Goal: Obtain resource: Download file/media

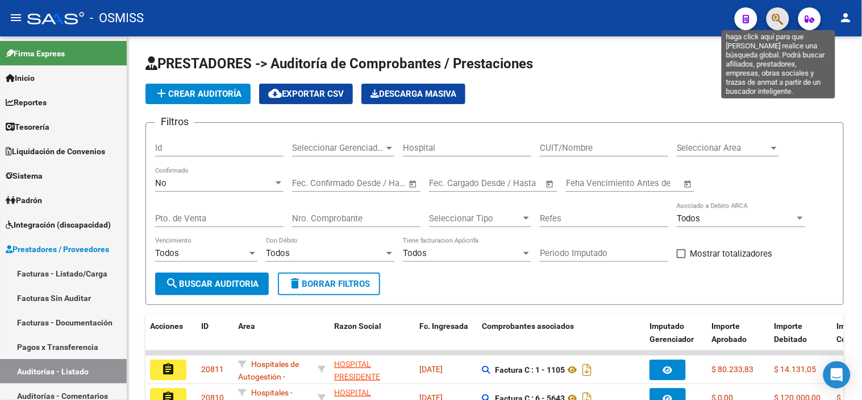
click at [778, 20] on icon "button" at bounding box center [777, 19] width 11 height 13
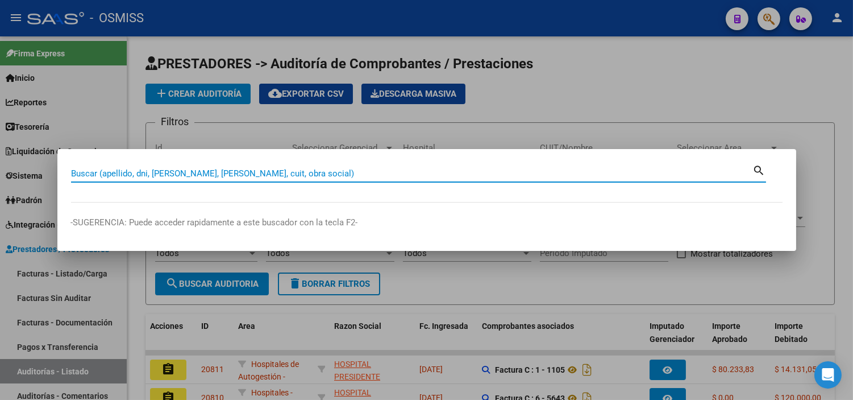
paste input "C0110-00004211"
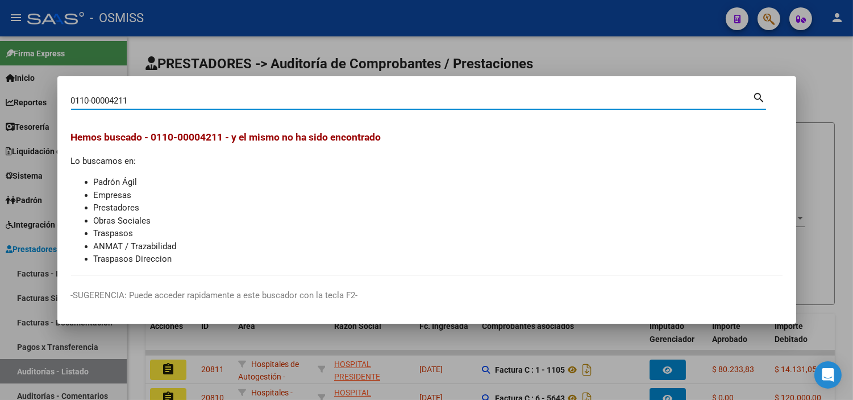
type input "0110-00004211"
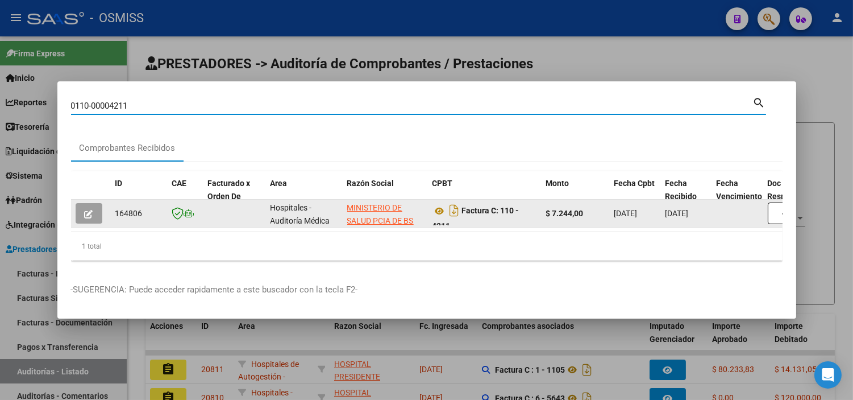
click at [765, 213] on datatable-body-cell at bounding box center [797, 214] width 68 height 28
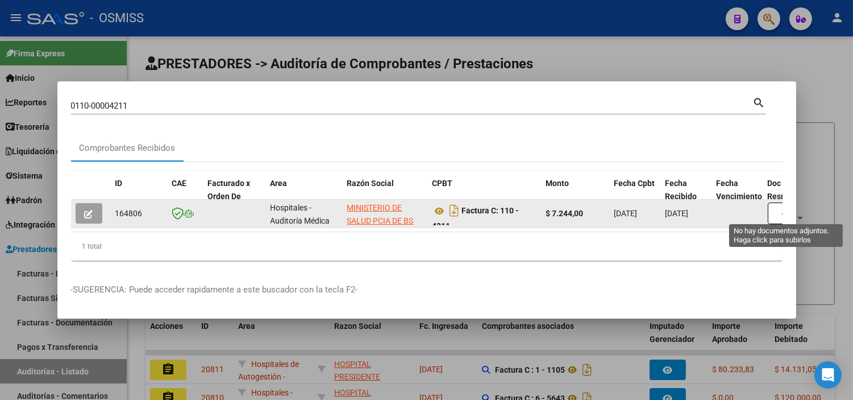
click at [781, 212] on button "button" at bounding box center [786, 213] width 36 height 22
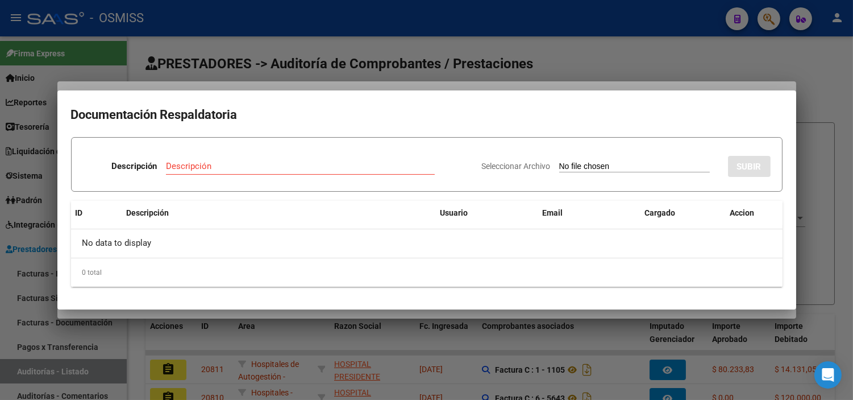
click at [589, 171] on input "Seleccionar Archivo" at bounding box center [634, 166] width 151 height 11
click at [601, 165] on input "Seleccionar Archivo" at bounding box center [634, 166] width 151 height 11
type input "C:\fakepath\FC VARIAS SAMO [PERSON_NAME] 1098.pdf"
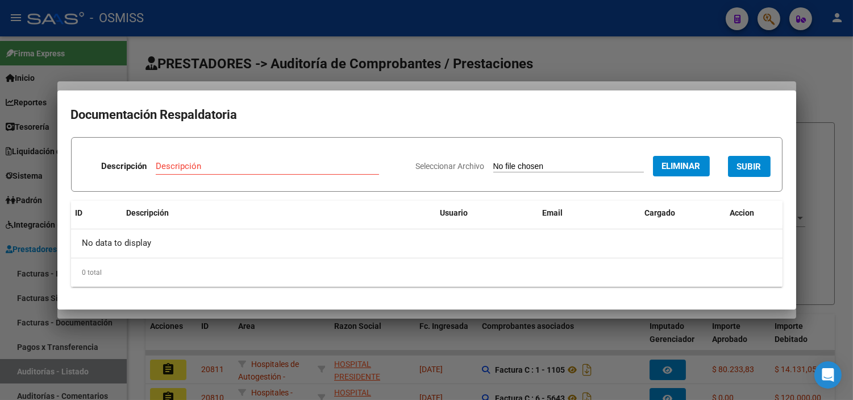
click at [292, 167] on input "Descripción" at bounding box center [267, 166] width 223 height 10
type input "RECIBO"
click at [766, 163] on button "SUBIR" at bounding box center [749, 166] width 43 height 21
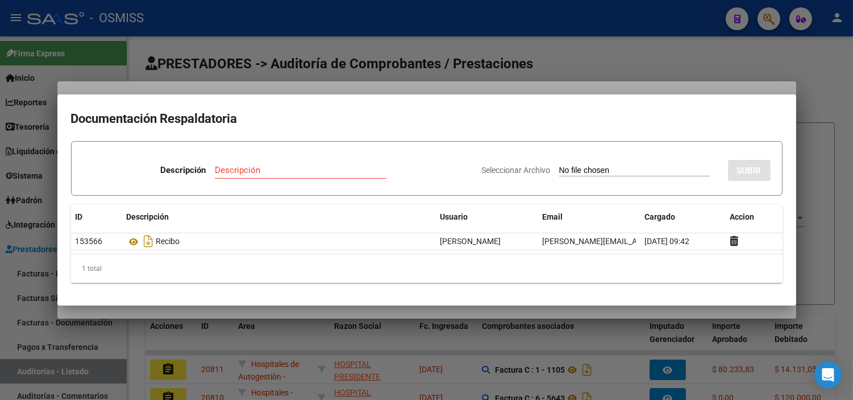
click at [326, 92] on div at bounding box center [426, 200] width 853 height 400
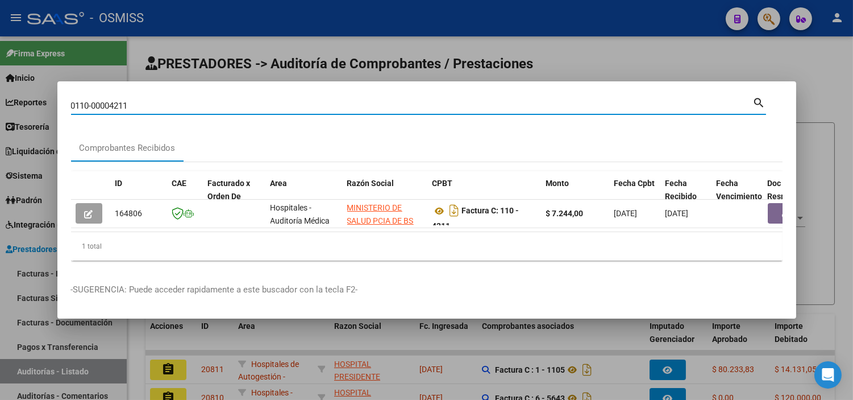
click at [319, 104] on input "0110-00004211" at bounding box center [412, 106] width 682 height 10
paste input "C0110-00004212"
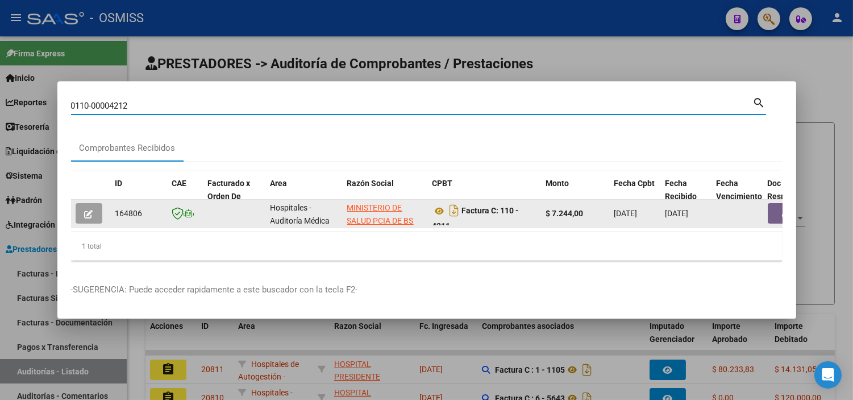
type input "0110-00004212"
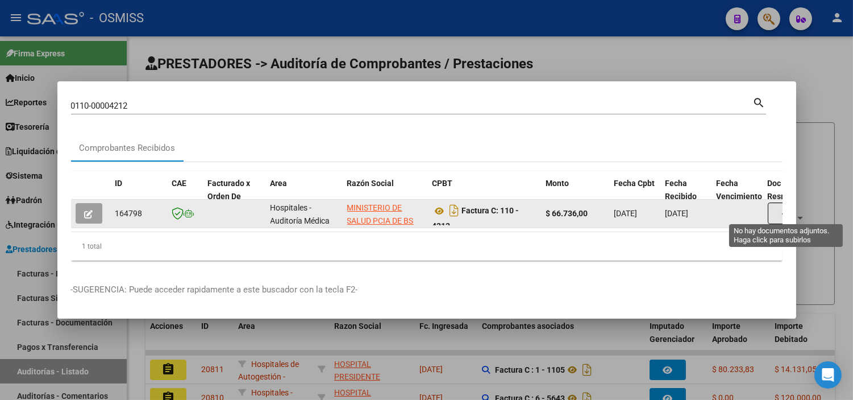
click at [774, 206] on button "button" at bounding box center [786, 213] width 36 height 22
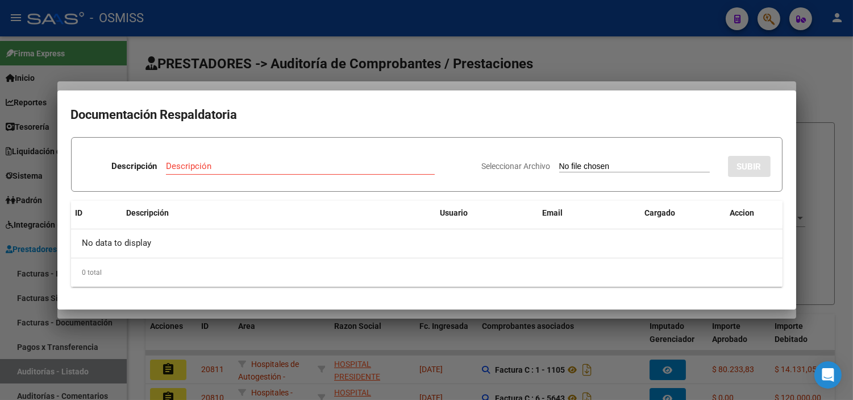
click at [629, 165] on input "Seleccionar Archivo" at bounding box center [634, 166] width 151 height 11
type input "C:\fakepath\FC VARIAS SAMO [PERSON_NAME] 1098.pdf"
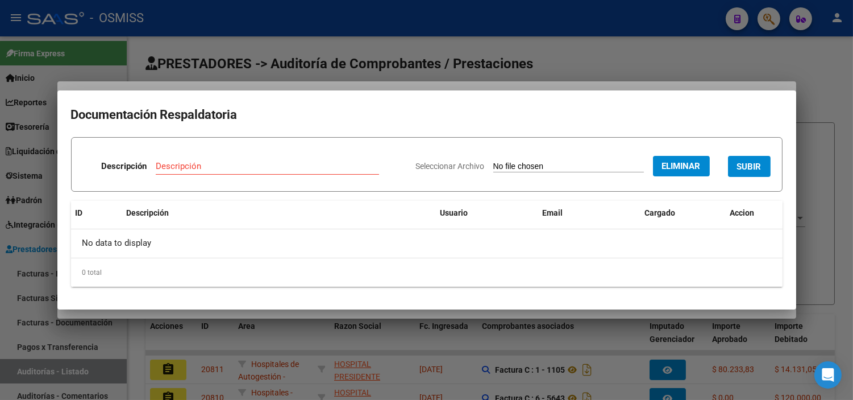
click at [241, 161] on input "Descripción" at bounding box center [267, 166] width 223 height 10
type input "RECIBO"
click at [743, 171] on span "SUBIR" at bounding box center [749, 166] width 24 height 10
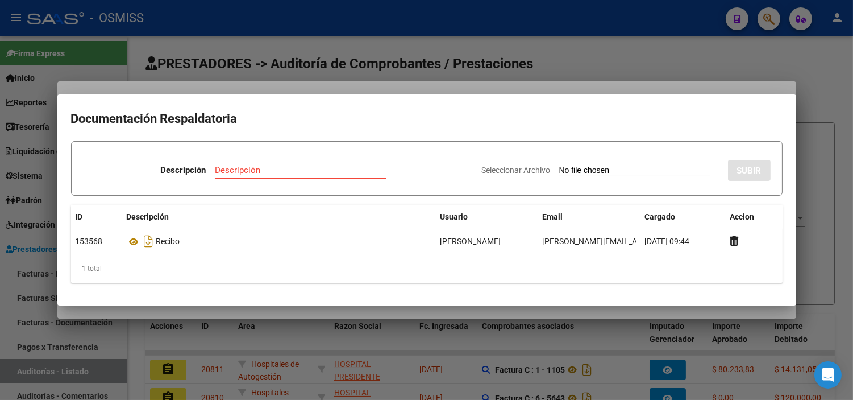
click at [346, 48] on div at bounding box center [426, 200] width 853 height 400
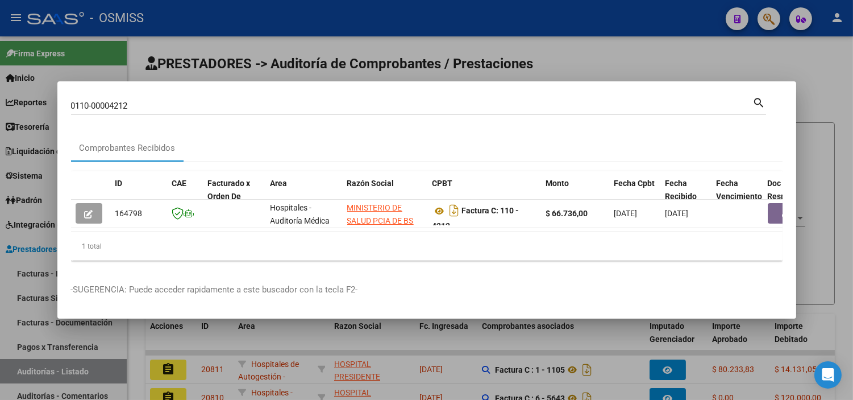
click at [331, 101] on input "0110-00004212" at bounding box center [412, 106] width 682 height 10
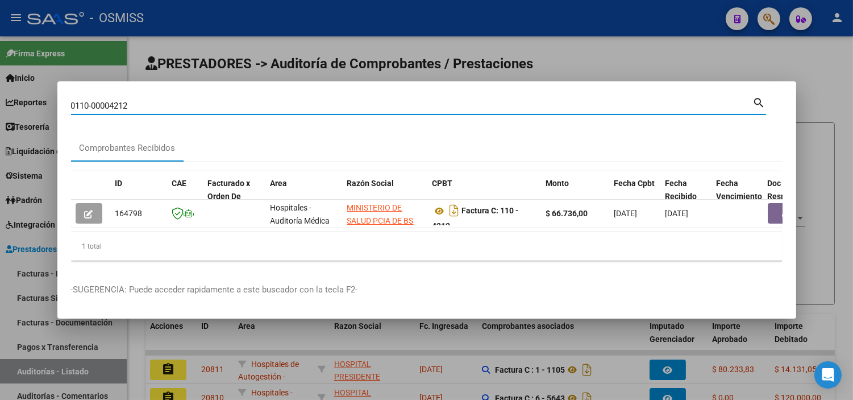
click at [331, 101] on input "0110-00004212" at bounding box center [412, 106] width 682 height 10
paste input "C0110-00004214"
type input "0110-00004214"
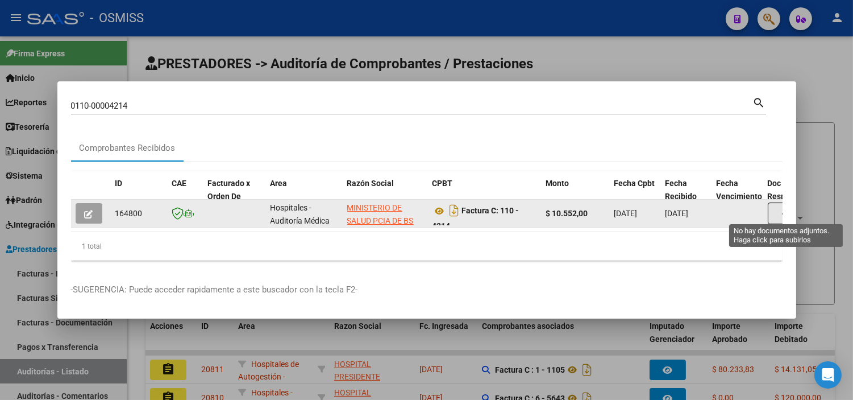
click at [770, 207] on button "button" at bounding box center [786, 213] width 36 height 22
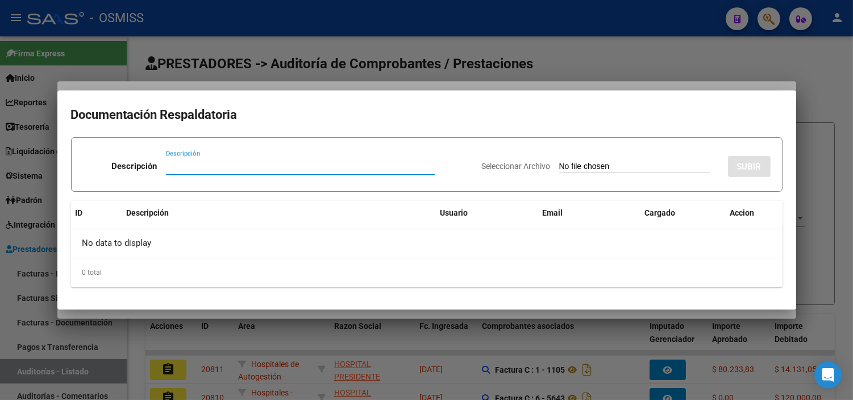
click at [600, 165] on input "Seleccionar Archivo" at bounding box center [634, 166] width 151 height 11
type input "C:\fakepath\FC VARIAS SAMO [PERSON_NAME] 1098.pdf"
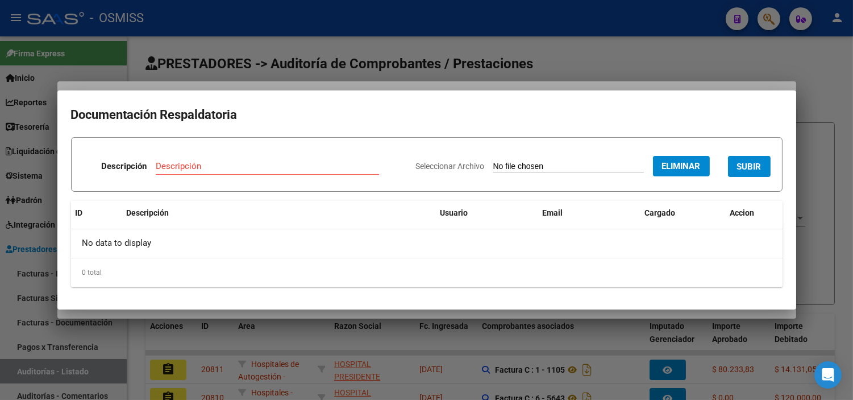
click at [297, 172] on div "Descripción" at bounding box center [267, 165] width 223 height 17
click at [300, 163] on input "Descripción" at bounding box center [267, 166] width 223 height 10
type input "RECIBO"
click at [738, 166] on span "SUBIR" at bounding box center [749, 166] width 24 height 10
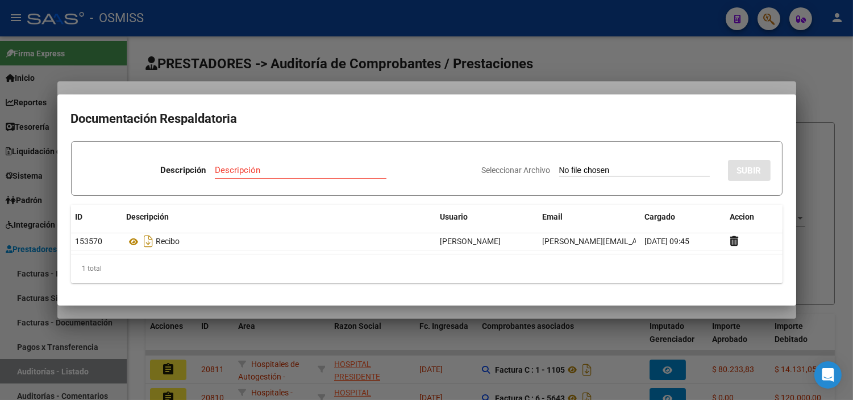
click at [0, 209] on div at bounding box center [426, 200] width 853 height 400
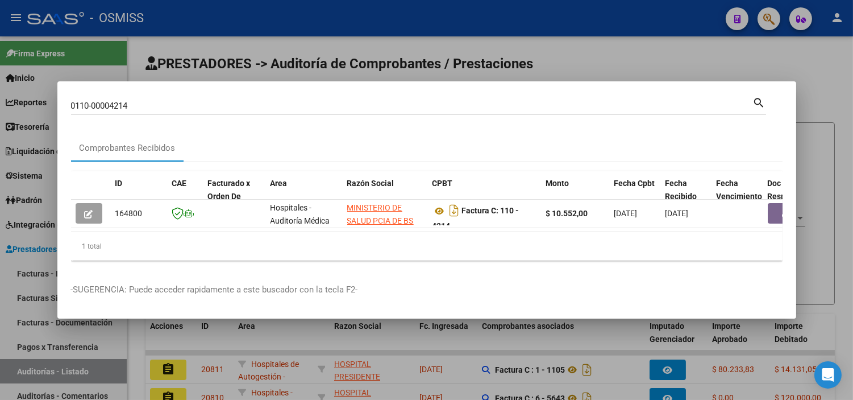
click at [0, 268] on div at bounding box center [426, 200] width 853 height 400
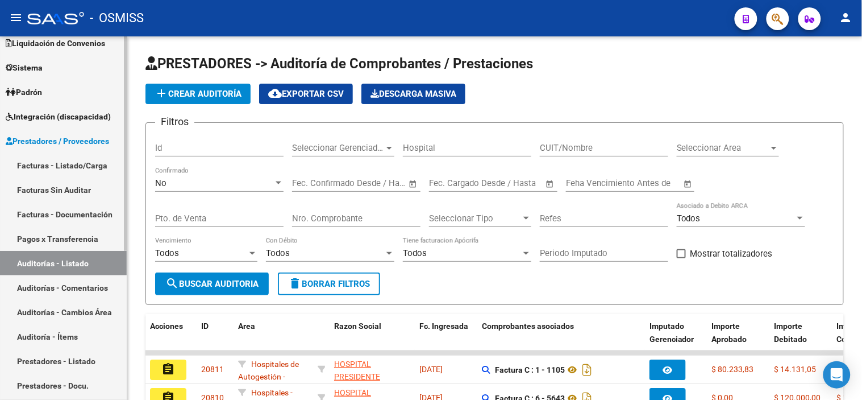
scroll to position [126, 0]
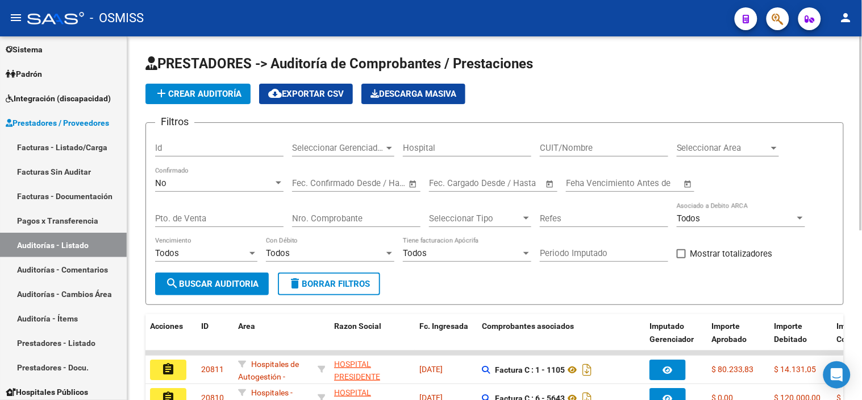
click at [308, 213] on input "Nro. Comprobante" at bounding box center [356, 218] width 128 height 10
paste input "0000100001040"
drag, startPoint x: 336, startPoint y: 217, endPoint x: 145, endPoint y: 234, distance: 192.3
click at [146, 234] on form "Filtros Id Seleccionar Gerenciador Seleccionar Gerenciador Hospital CUIT/Nombre…" at bounding box center [495, 213] width 699 height 182
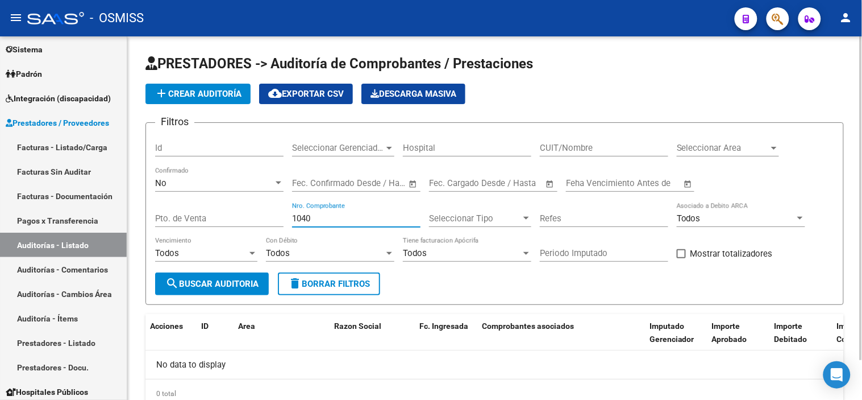
click at [212, 185] on div "No" at bounding box center [214, 183] width 118 height 10
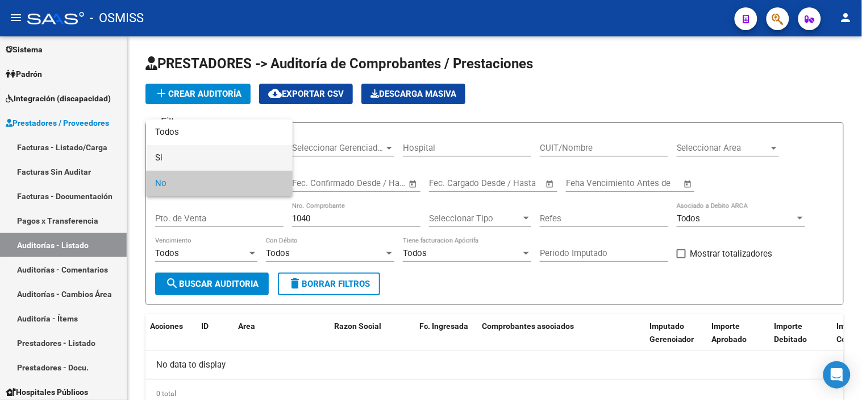
click at [211, 150] on span "Si" at bounding box center [219, 158] width 128 height 26
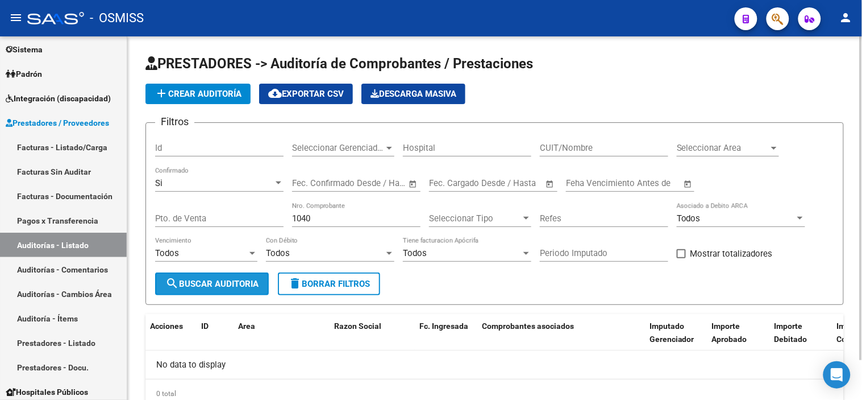
click at [226, 280] on span "search Buscar Auditoria" at bounding box center [211, 284] width 93 height 10
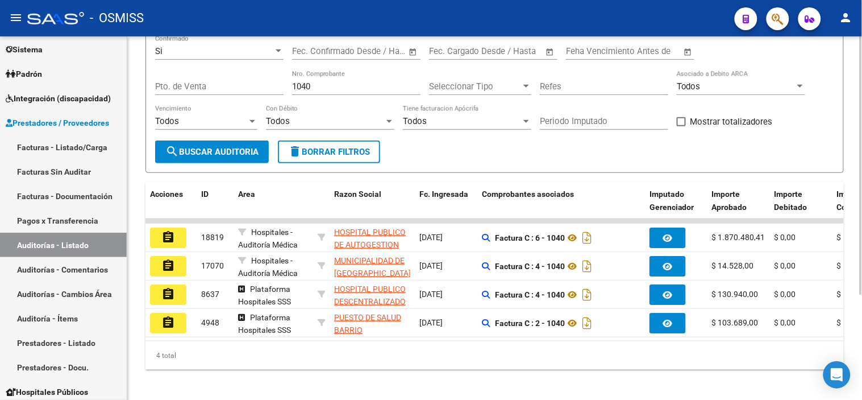
scroll to position [148, 0]
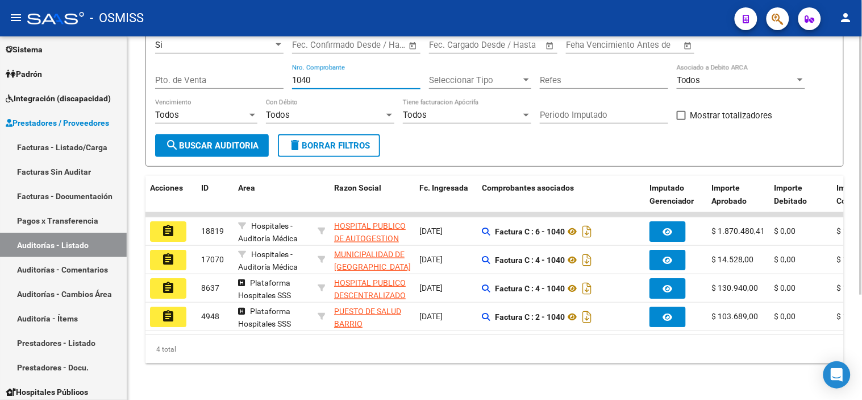
click at [338, 75] on input "1040" at bounding box center [356, 80] width 128 height 10
paste input "0000100008607"
drag, startPoint x: 334, startPoint y: 69, endPoint x: 173, endPoint y: 103, distance: 164.9
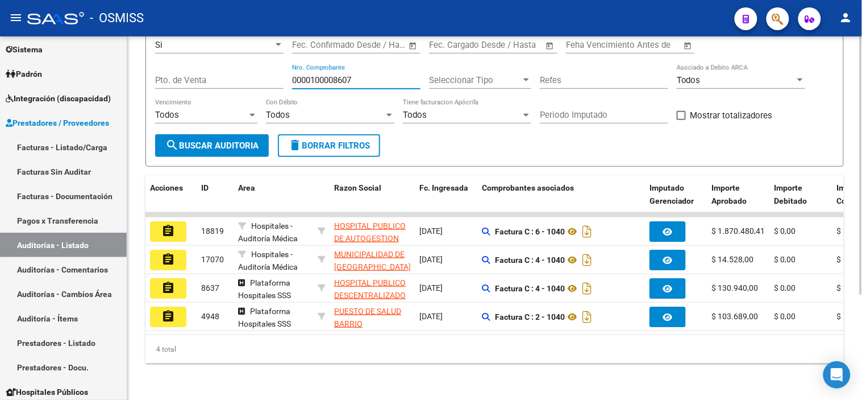
click at [169, 101] on div "Filtros Id Seleccionar Gerenciador Seleccionar Gerenciador Hospital CUIT/Nombre…" at bounding box center [494, 64] width 679 height 140
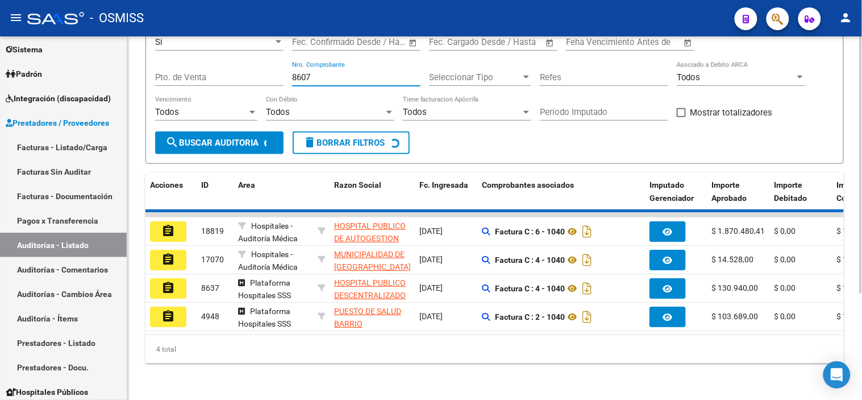
scroll to position [44, 0]
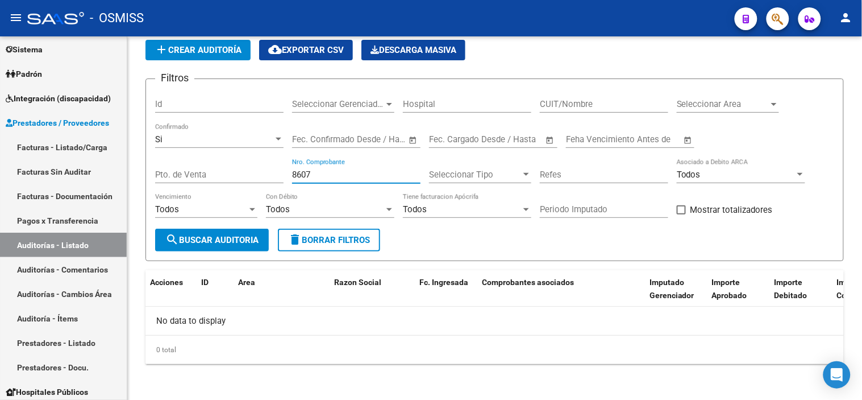
type input "8607"
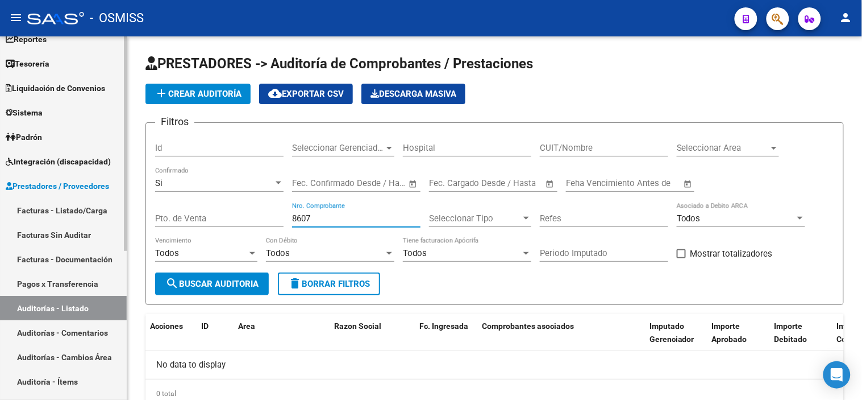
scroll to position [0, 0]
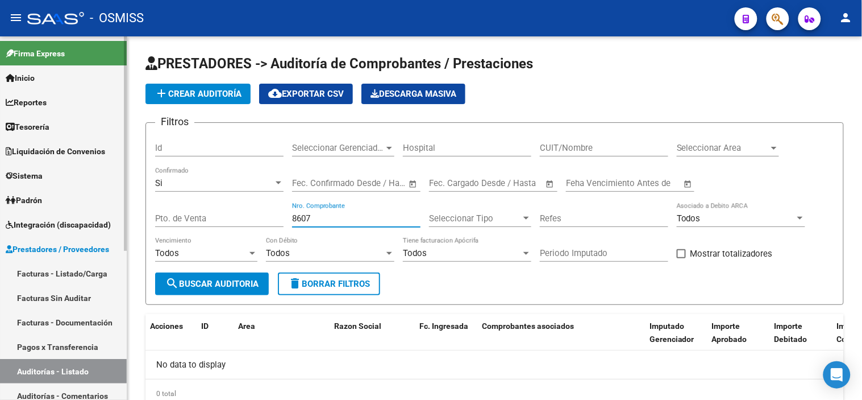
click at [77, 273] on link "Facturas - Listado/Carga" at bounding box center [63, 273] width 127 height 24
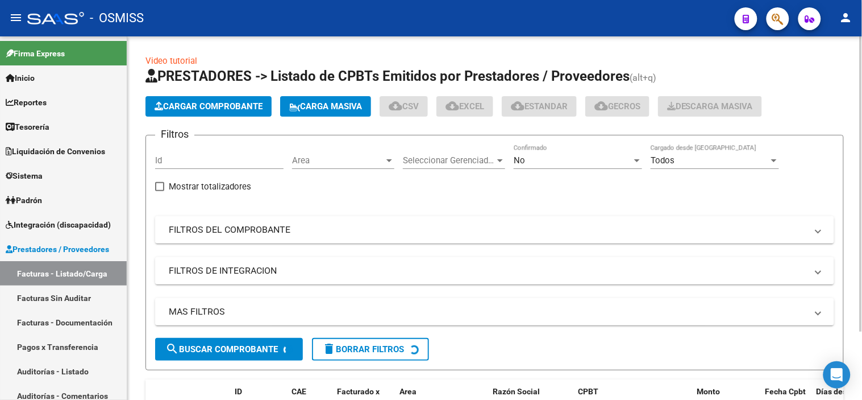
click at [355, 155] on span "Area" at bounding box center [338, 160] width 92 height 10
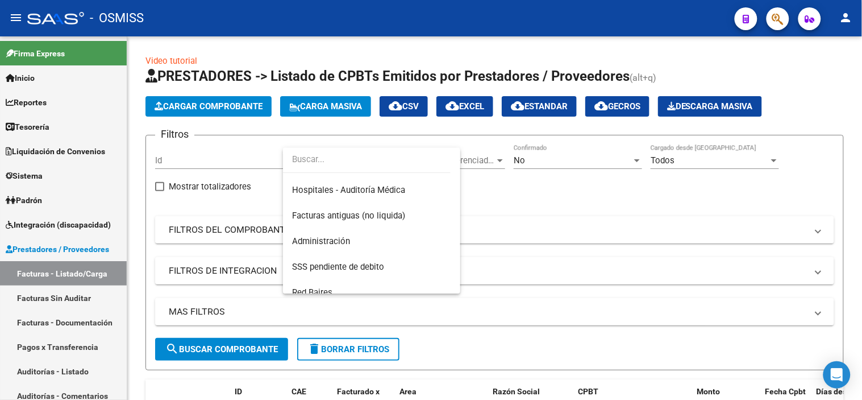
scroll to position [252, 0]
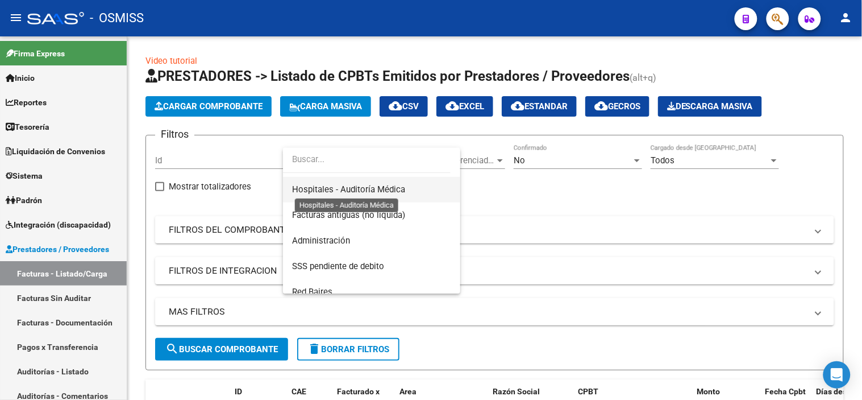
click at [394, 194] on span "Hospitales - Auditoría Médica" at bounding box center [348, 189] width 113 height 10
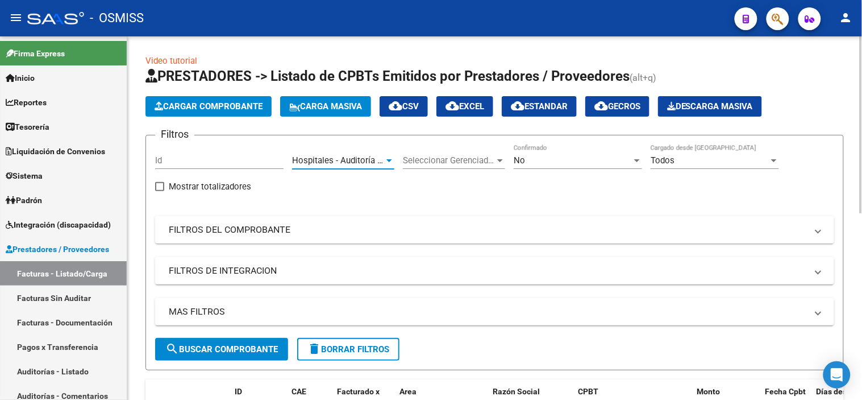
click at [457, 243] on mat-expansion-panel-header "FILTROS DEL COMPROBANTE" at bounding box center [494, 229] width 679 height 27
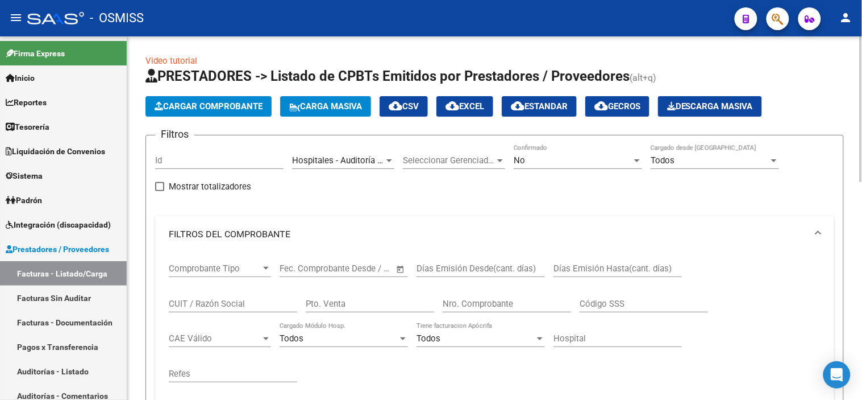
click at [547, 165] on div "No" at bounding box center [573, 160] width 118 height 10
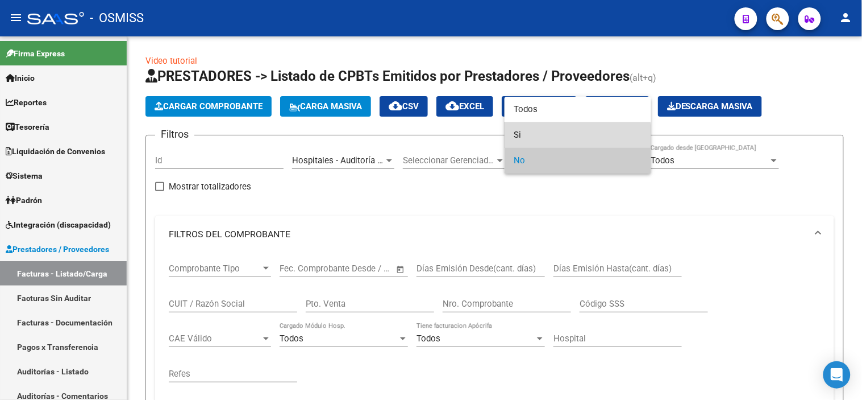
click at [558, 138] on span "Si" at bounding box center [578, 135] width 128 height 26
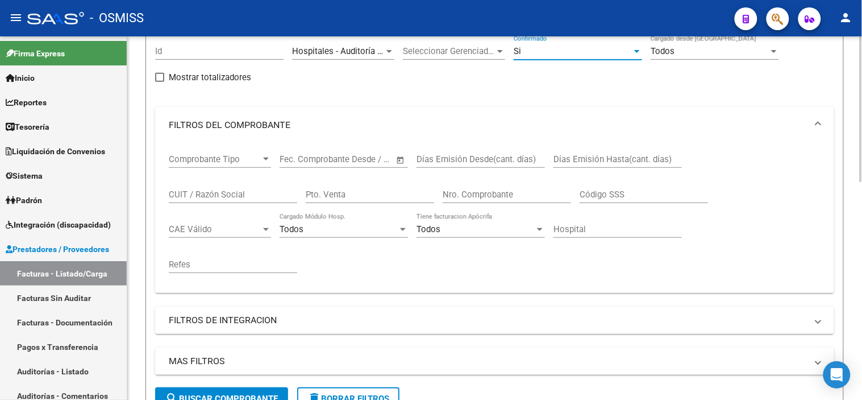
scroll to position [126, 0]
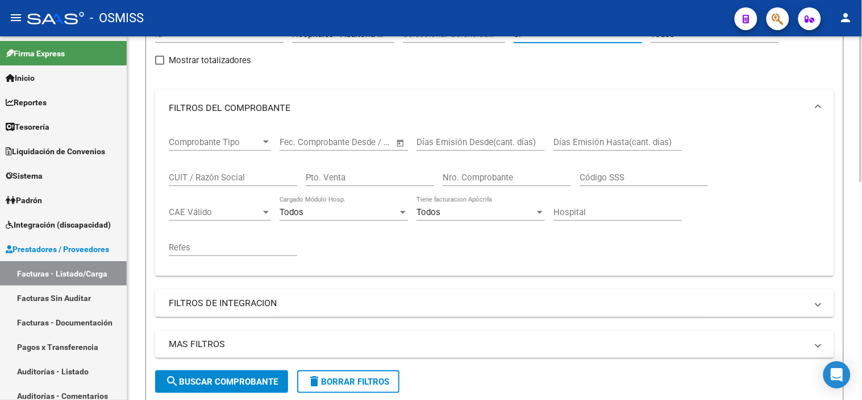
click at [485, 340] on mat-panel-title "MAS FILTROS" at bounding box center [488, 344] width 638 height 13
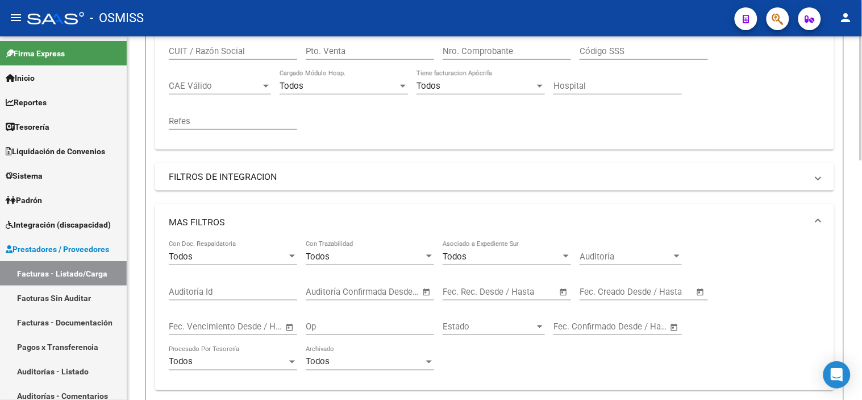
scroll to position [442, 0]
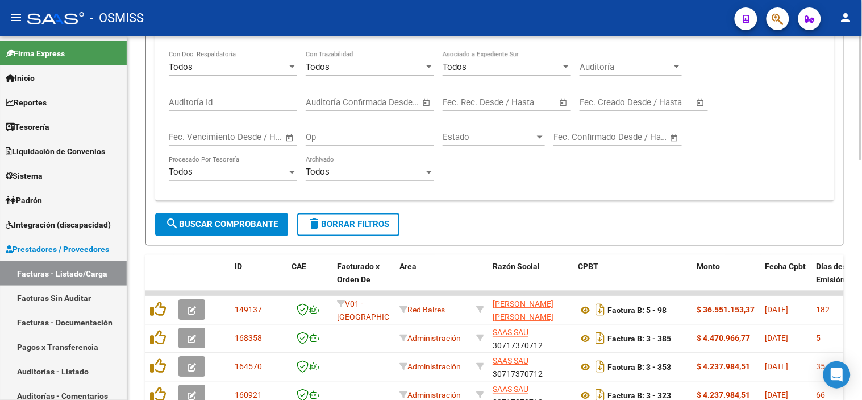
click at [512, 98] on input "text" at bounding box center [526, 102] width 55 height 10
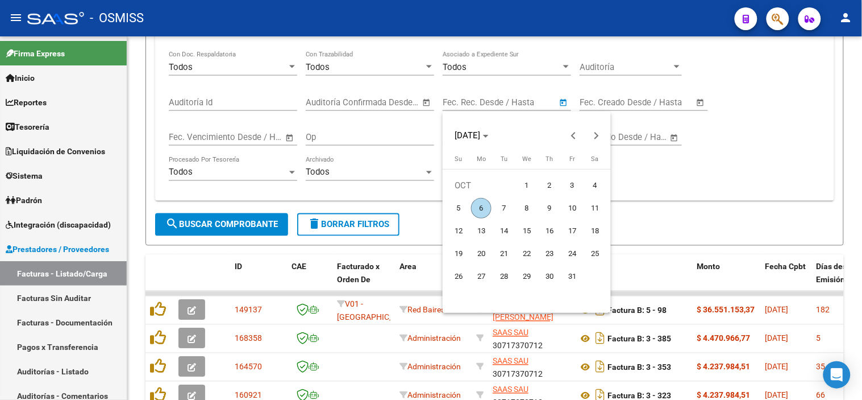
click at [571, 184] on span "3" at bounding box center [572, 185] width 20 height 20
type input "[DATE]"
click at [571, 184] on span "3" at bounding box center [572, 185] width 20 height 20
type input "[DATE]"
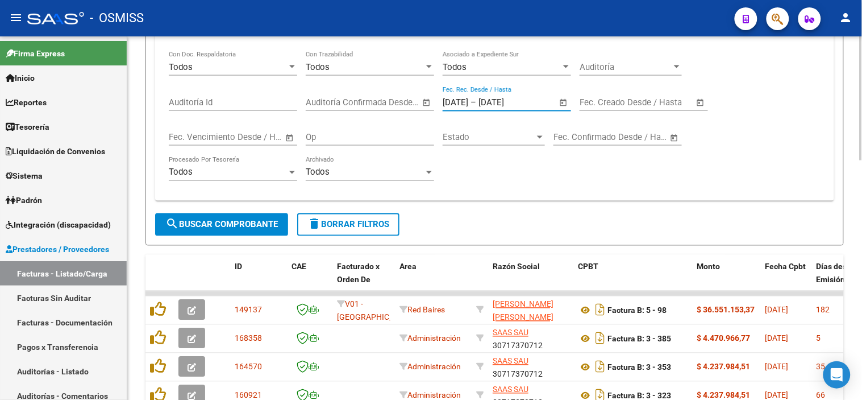
click at [219, 229] on span "search Buscar Comprobante" at bounding box center [221, 224] width 113 height 10
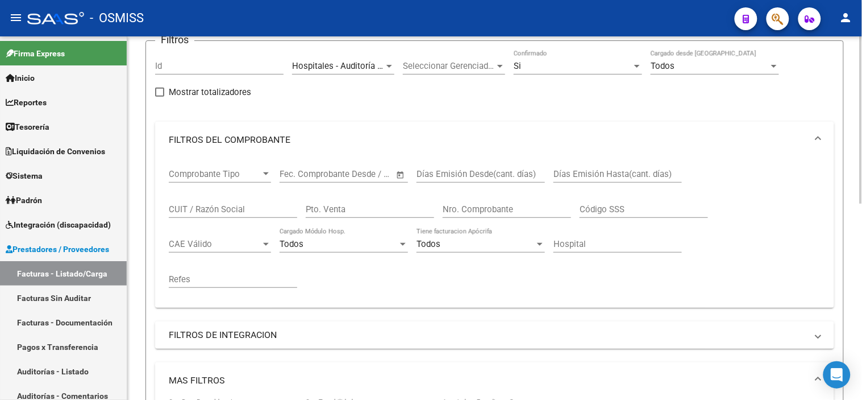
scroll to position [48, 0]
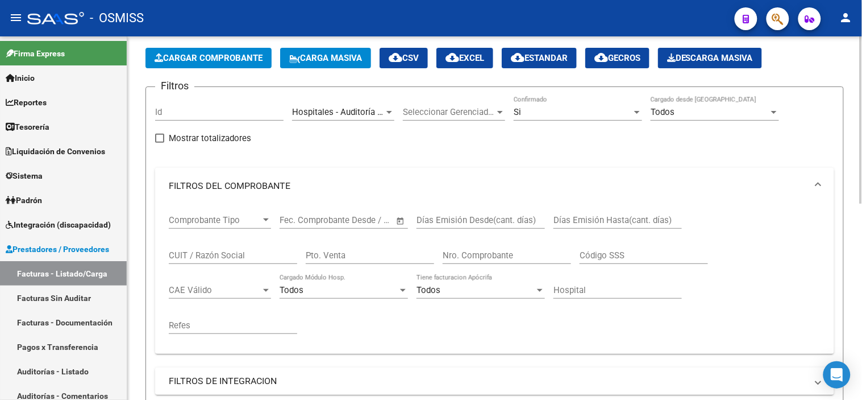
click at [351, 116] on span "Hospitales - Auditoría Médica" at bounding box center [348, 112] width 113 height 10
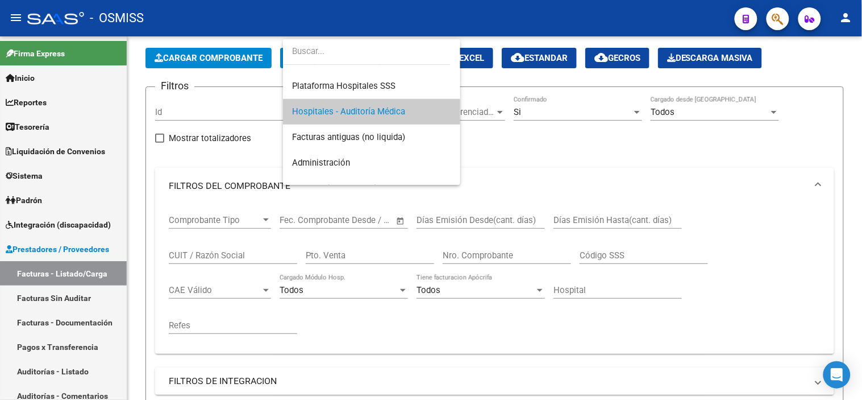
scroll to position [0, 0]
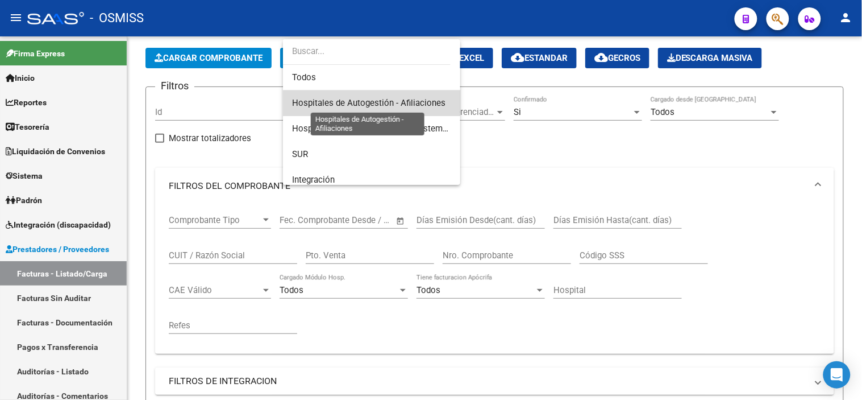
click at [401, 106] on span "Hospitales de Autogestión - Afiliaciones" at bounding box center [368, 103] width 153 height 10
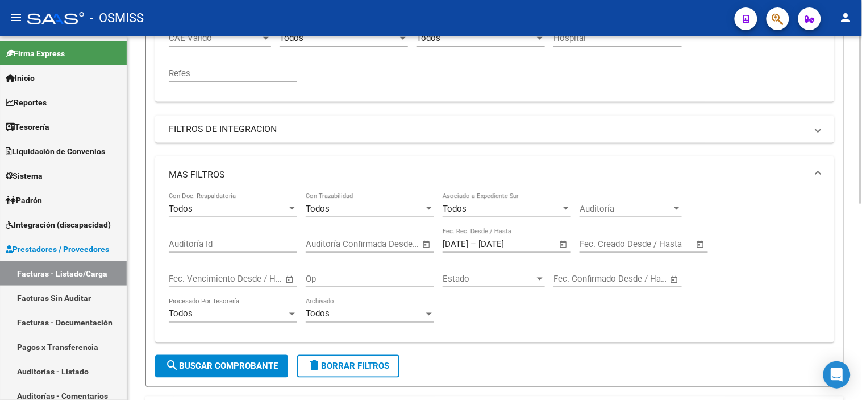
scroll to position [301, 0]
click at [257, 376] on button "search Buscar Comprobante" at bounding box center [221, 365] width 133 height 23
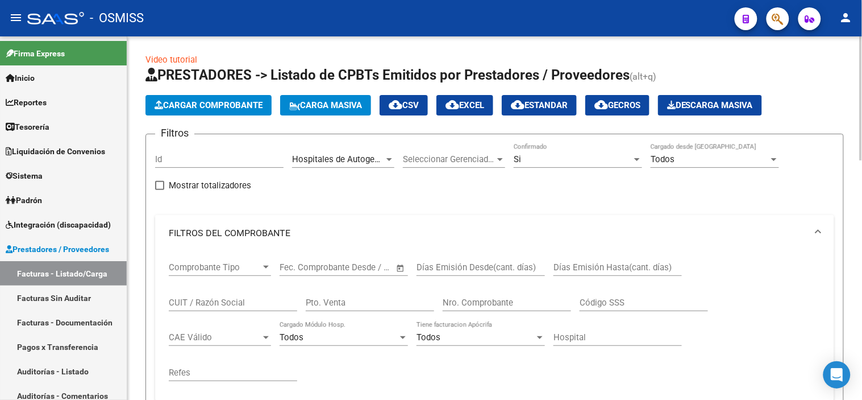
scroll to position [0, 0]
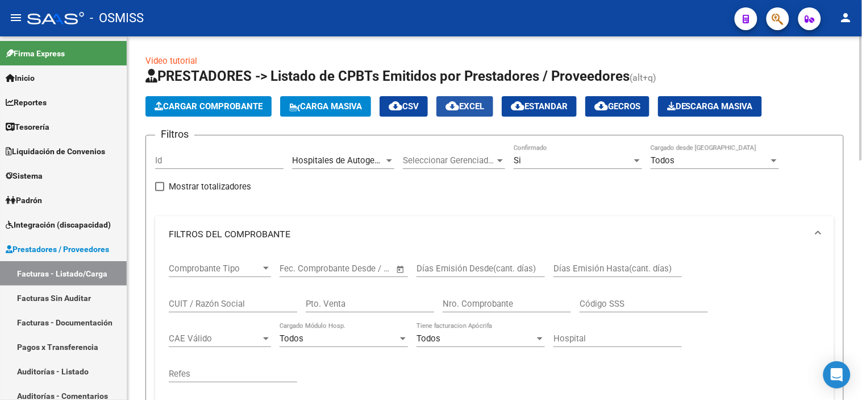
click at [481, 104] on span "cloud_download EXCEL" at bounding box center [465, 106] width 39 height 10
click at [484, 110] on span "cloud_download EXCEL" at bounding box center [465, 106] width 39 height 10
click at [787, 13] on button "button" at bounding box center [778, 18] width 23 height 23
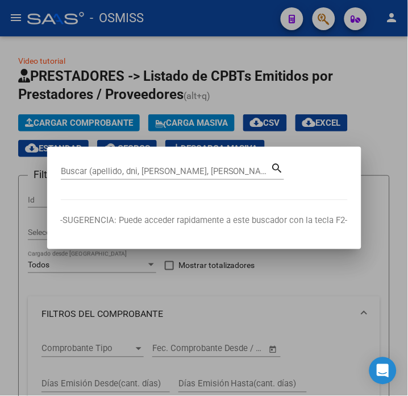
click at [143, 169] on input "Buscar (apellido, dni, [PERSON_NAME], [PERSON_NAME], cuit, obra social)" at bounding box center [166, 171] width 210 height 10
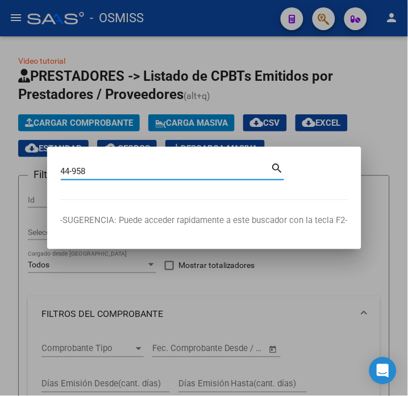
type input "44-958"
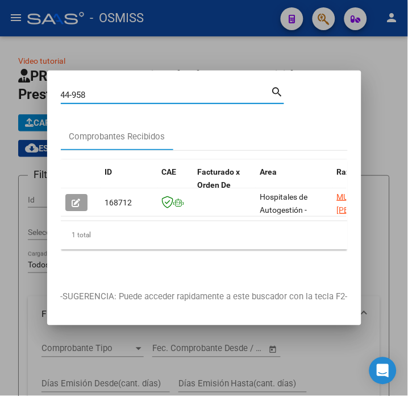
click at [70, 202] on button "button" at bounding box center [76, 202] width 22 height 17
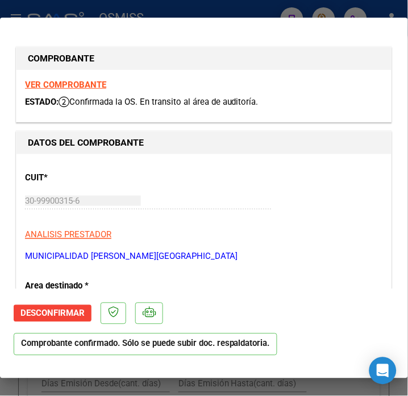
click at [76, 81] on strong "VER COMPROBANTE" at bounding box center [65, 85] width 81 height 10
click at [108, 7] on div at bounding box center [204, 198] width 408 height 396
type input "$ 0,00"
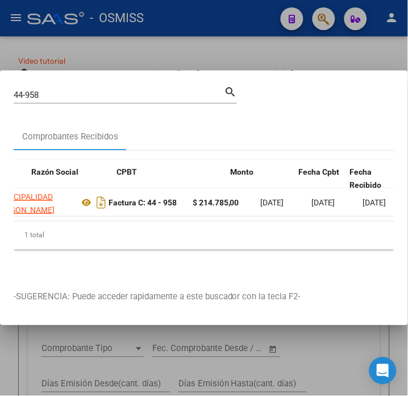
scroll to position [0, 246]
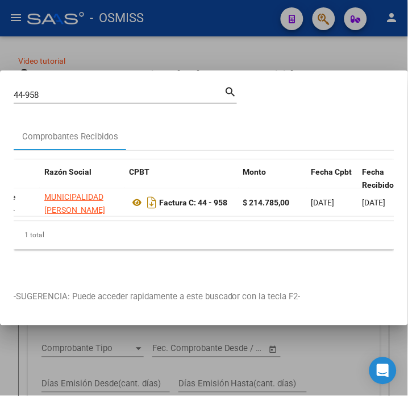
click at [65, 90] on input "44-958" at bounding box center [119, 95] width 210 height 10
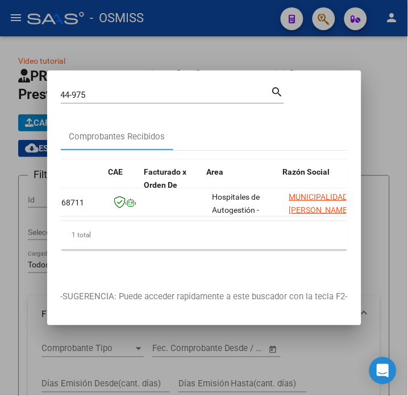
scroll to position [0, 273]
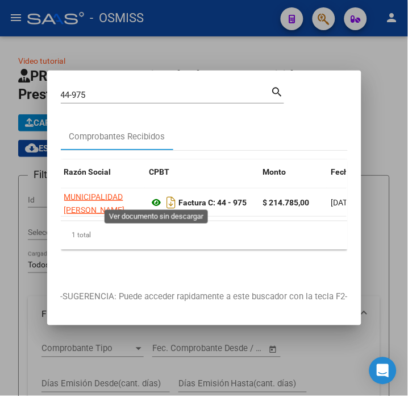
click at [155, 197] on icon at bounding box center [156, 203] width 15 height 14
click at [110, 90] on input "44-975" at bounding box center [166, 95] width 210 height 10
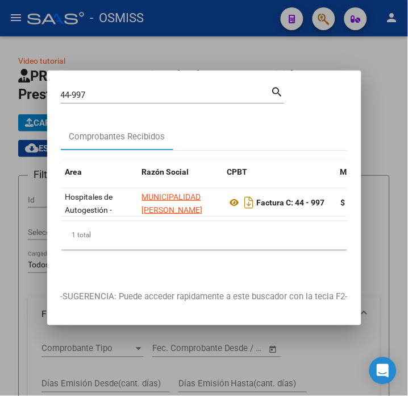
scroll to position [0, 337]
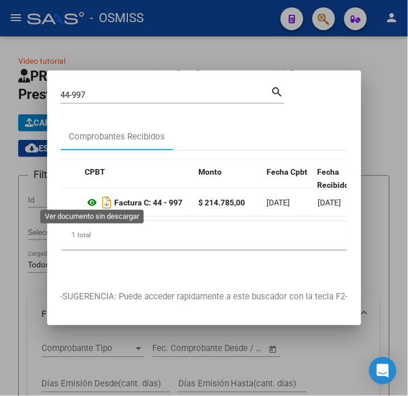
click at [91, 199] on icon at bounding box center [92, 203] width 15 height 14
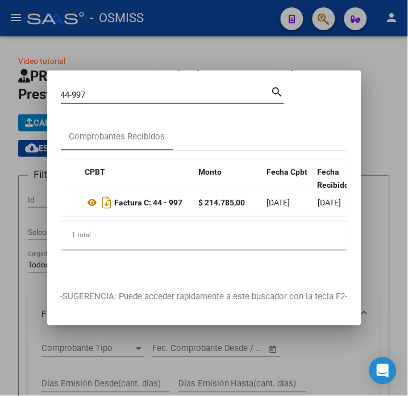
drag, startPoint x: 136, startPoint y: 93, endPoint x: 72, endPoint y: 84, distance: 65.5
click at [72, 86] on div "44-997 Buscar (apellido, dni, cuil, [PERSON_NAME], cuit, obra social)" at bounding box center [166, 94] width 210 height 17
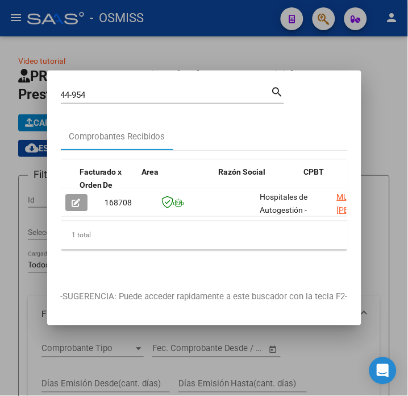
scroll to position [0, 260]
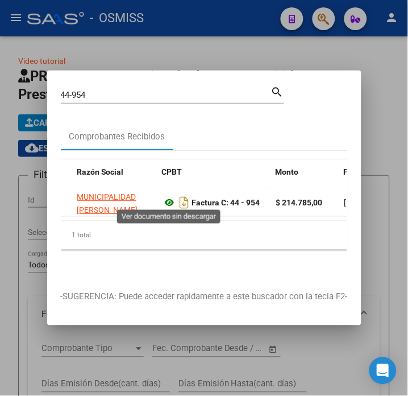
click at [167, 201] on icon at bounding box center [170, 203] width 15 height 14
click at [97, 90] on input "44-954" at bounding box center [166, 95] width 210 height 10
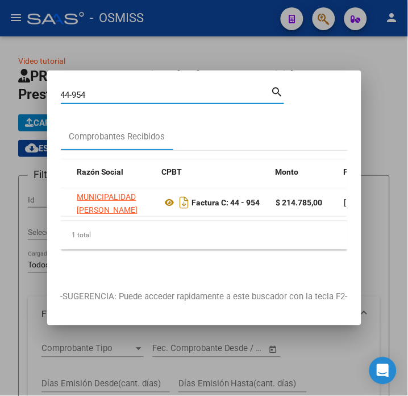
click at [97, 90] on input "44-954" at bounding box center [166, 95] width 210 height 10
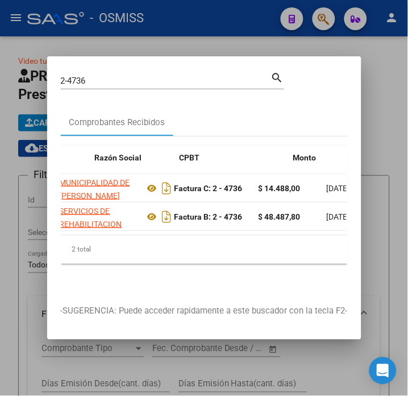
scroll to position [0, 236]
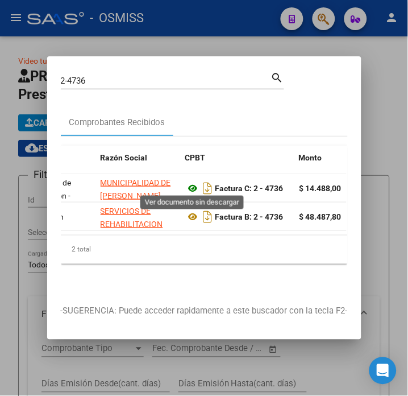
click at [194, 186] on icon at bounding box center [193, 188] width 15 height 14
click at [99, 78] on input "2-4736" at bounding box center [166, 81] width 210 height 10
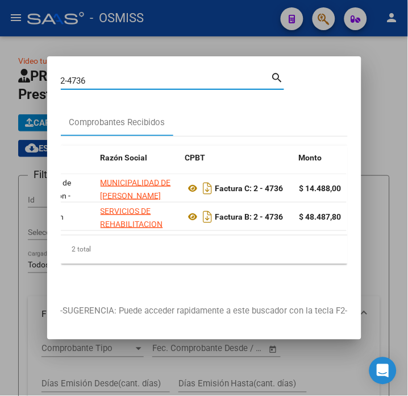
click at [99, 78] on input "2-4736" at bounding box center [166, 81] width 210 height 10
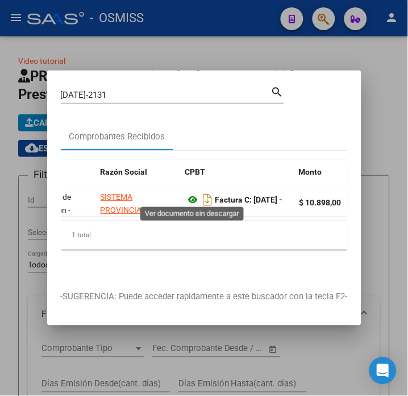
click at [193, 193] on icon at bounding box center [193, 200] width 15 height 14
click at [117, 92] on input "[DATE]-2131" at bounding box center [166, 95] width 210 height 10
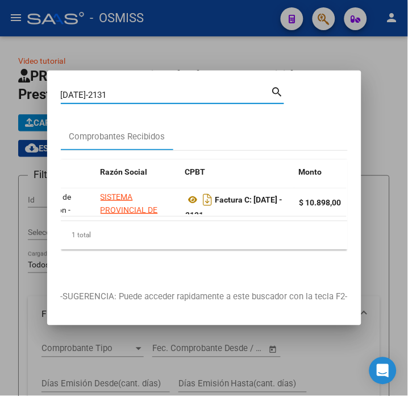
click at [117, 92] on input "[DATE]-2131" at bounding box center [166, 95] width 210 height 10
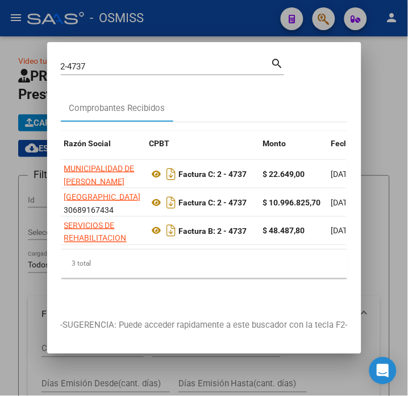
scroll to position [0, 260]
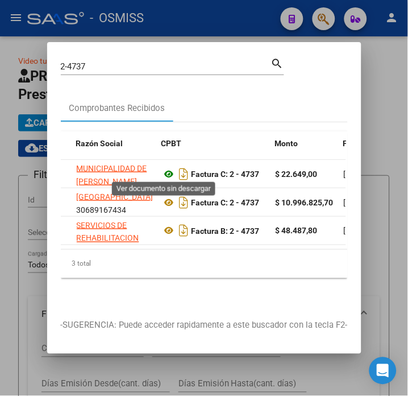
click at [165, 171] on icon at bounding box center [169, 174] width 15 height 14
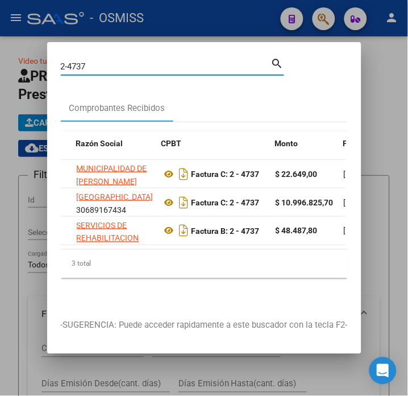
click at [135, 61] on input "2-4737" at bounding box center [166, 66] width 210 height 10
type input "2"
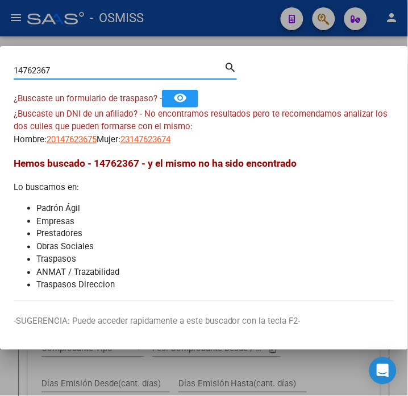
click at [32, 70] on input "14762367" at bounding box center [119, 70] width 210 height 10
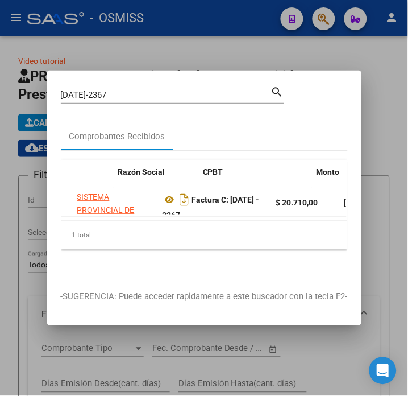
scroll to position [0, 265]
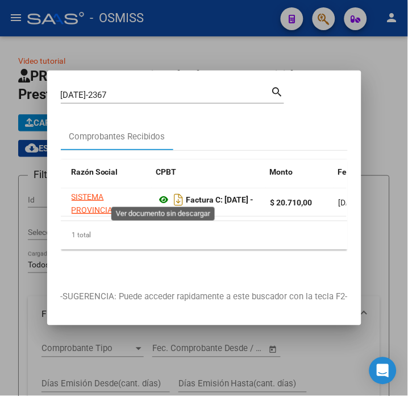
click at [161, 195] on icon at bounding box center [164, 200] width 15 height 14
click at [116, 92] on input "[DATE]-2367" at bounding box center [166, 95] width 210 height 10
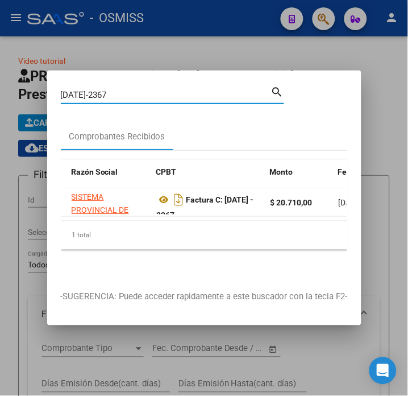
click at [116, 92] on input "[DATE]-2367" at bounding box center [166, 95] width 210 height 10
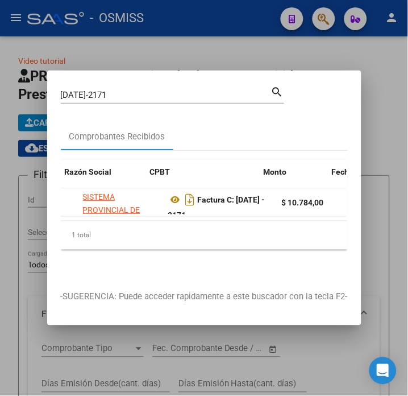
scroll to position [0, 307]
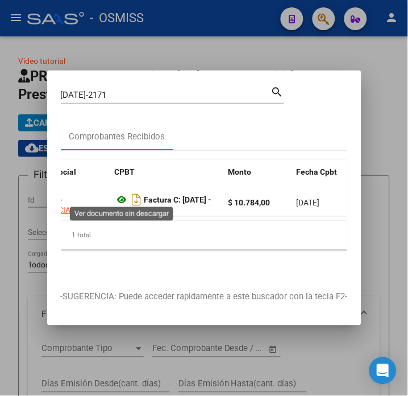
click at [120, 194] on icon at bounding box center [122, 200] width 15 height 14
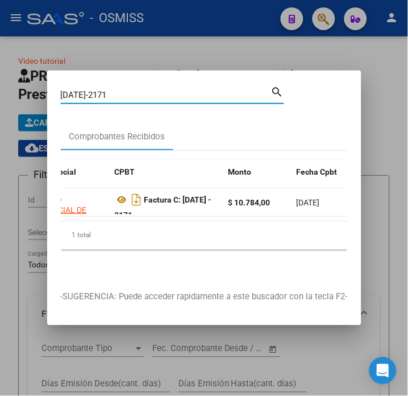
drag, startPoint x: 106, startPoint y: 90, endPoint x: 76, endPoint y: 91, distance: 30.1
click at [76, 91] on input "[DATE]-2171" at bounding box center [166, 95] width 210 height 10
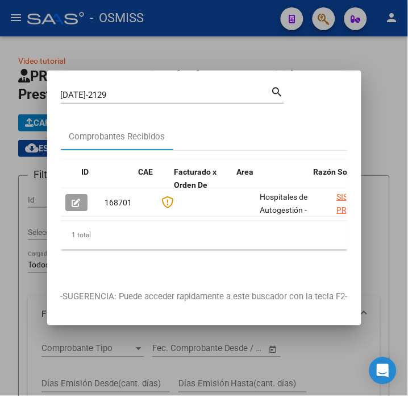
scroll to position [0, 225]
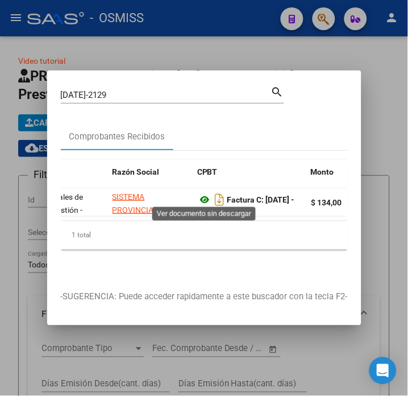
click at [203, 195] on icon at bounding box center [205, 200] width 15 height 14
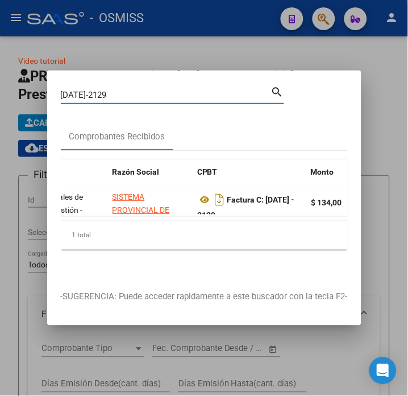
drag, startPoint x: 111, startPoint y: 88, endPoint x: 76, endPoint y: 89, distance: 35.8
click at [76, 90] on input "[DATE]-2129" at bounding box center [166, 95] width 210 height 10
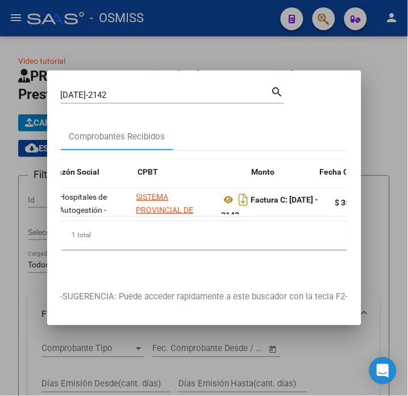
scroll to position [0, 284]
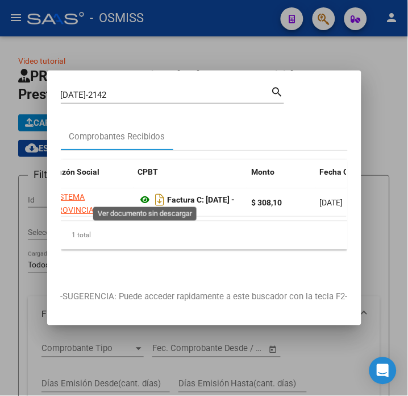
click at [143, 193] on icon at bounding box center [145, 200] width 15 height 14
click at [133, 90] on input "[DATE]-2142" at bounding box center [166, 95] width 210 height 10
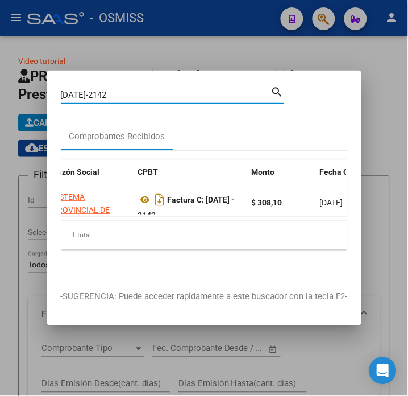
click at [133, 90] on input "[DATE]-2142" at bounding box center [166, 95] width 210 height 10
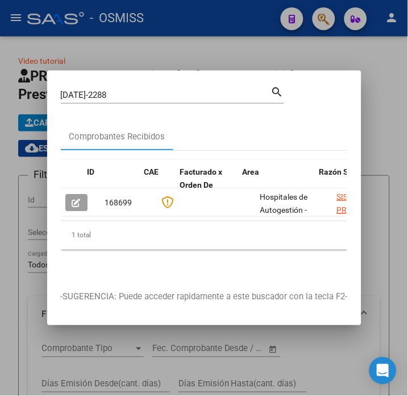
scroll to position [0, 236]
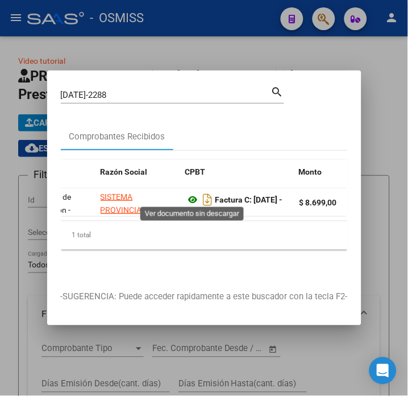
click at [188, 196] on icon at bounding box center [193, 200] width 15 height 14
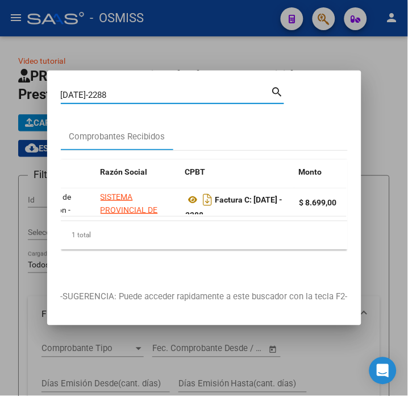
drag, startPoint x: 106, startPoint y: 91, endPoint x: 69, endPoint y: 90, distance: 37.5
click at [69, 90] on input "[DATE]-2288" at bounding box center [166, 95] width 210 height 10
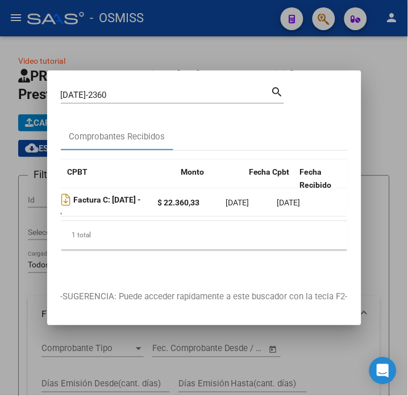
scroll to position [0, 296]
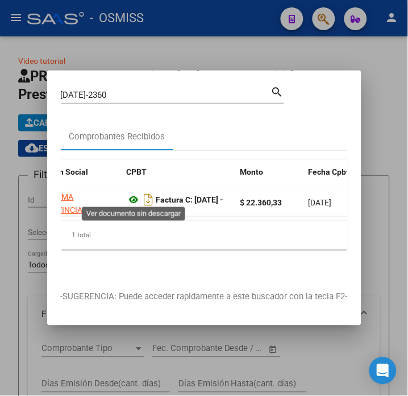
click at [132, 193] on icon at bounding box center [134, 200] width 15 height 14
click at [106, 91] on input "[DATE]-2360" at bounding box center [166, 95] width 210 height 10
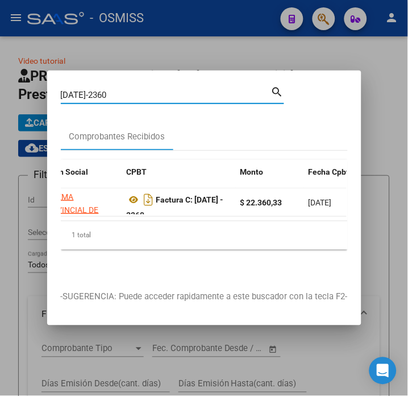
click at [106, 91] on input "[DATE]-2360" at bounding box center [166, 95] width 210 height 10
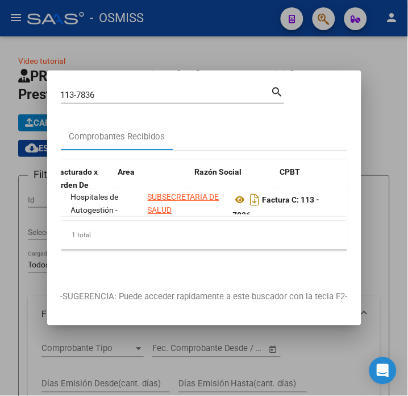
scroll to position [0, 219]
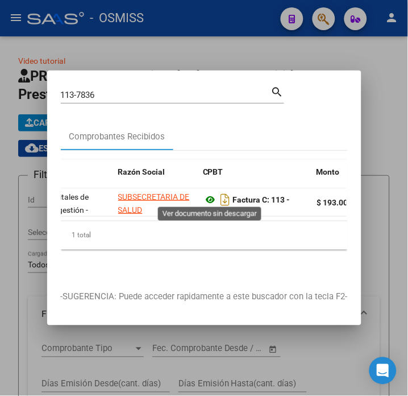
click at [208, 197] on icon at bounding box center [210, 200] width 15 height 14
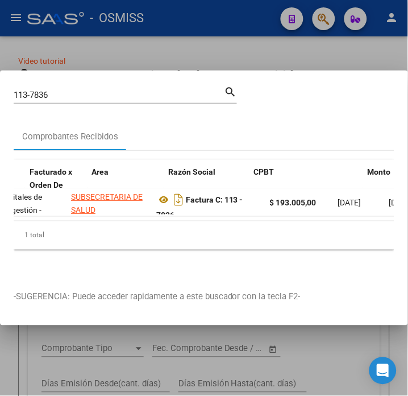
scroll to position [0, 0]
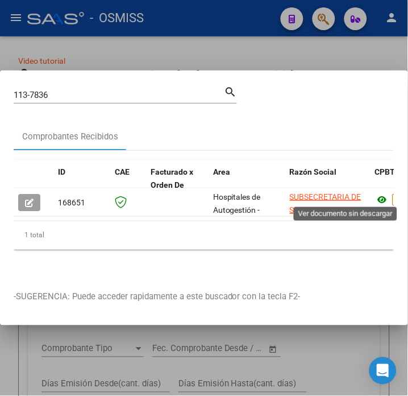
click at [375, 193] on icon at bounding box center [382, 200] width 15 height 14
click at [64, 90] on input "113-7836" at bounding box center [119, 95] width 210 height 10
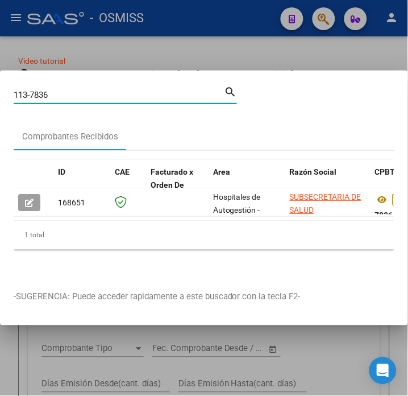
click at [64, 90] on input "113-7836" at bounding box center [119, 95] width 210 height 10
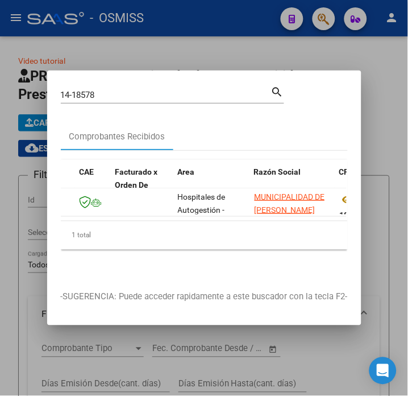
scroll to position [0, 142]
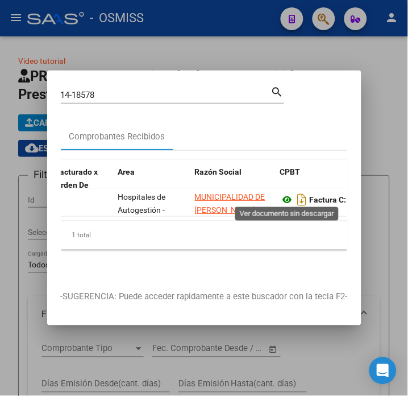
click at [283, 197] on icon at bounding box center [287, 200] width 15 height 14
click at [114, 90] on input "14-18578" at bounding box center [166, 95] width 210 height 10
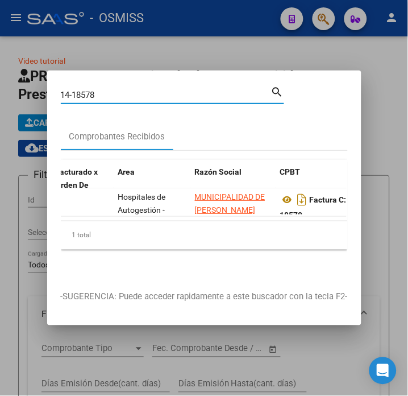
click at [114, 90] on input "14-18578" at bounding box center [166, 95] width 210 height 10
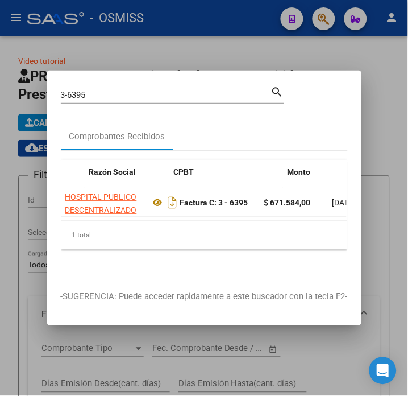
scroll to position [0, 277]
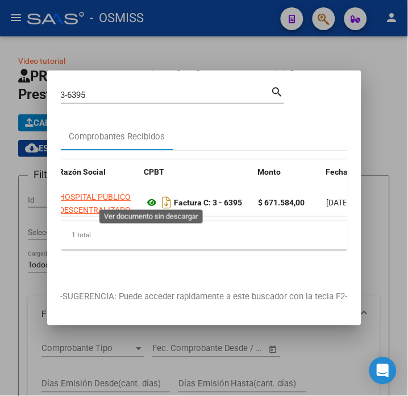
click at [148, 196] on icon at bounding box center [152, 203] width 15 height 14
click at [120, 90] on input "3-6395" at bounding box center [166, 95] width 210 height 10
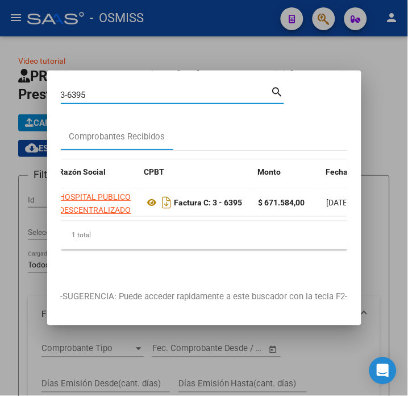
click at [120, 90] on input "3-6395" at bounding box center [166, 95] width 210 height 10
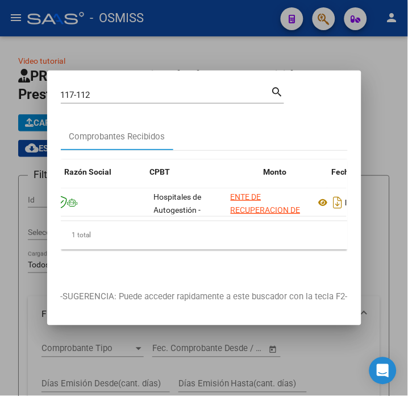
scroll to position [0, 302]
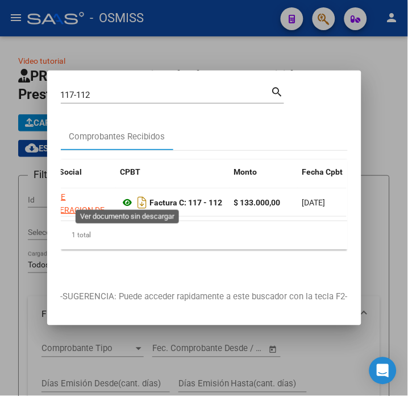
click at [121, 197] on icon at bounding box center [127, 203] width 15 height 14
click at [127, 199] on icon at bounding box center [127, 203] width 15 height 14
click at [114, 92] on input "117-112" at bounding box center [166, 95] width 210 height 10
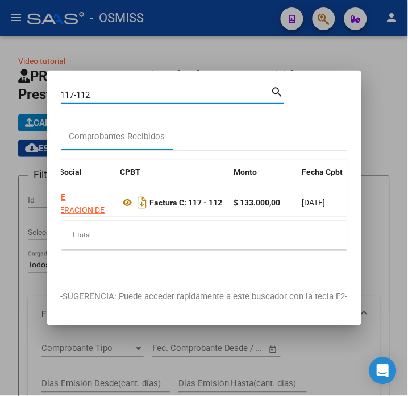
click at [114, 92] on input "117-112" at bounding box center [166, 95] width 210 height 10
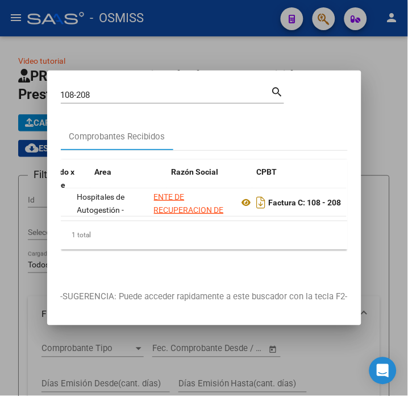
scroll to position [0, 296]
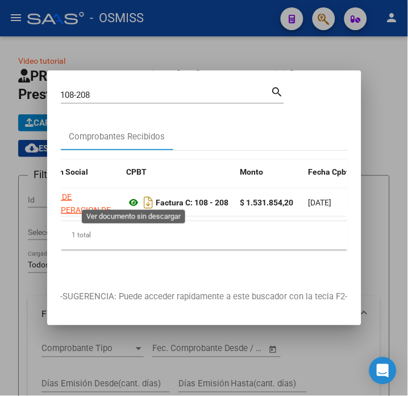
click at [136, 197] on icon at bounding box center [134, 203] width 15 height 14
click at [162, 91] on input "108-208" at bounding box center [166, 95] width 210 height 10
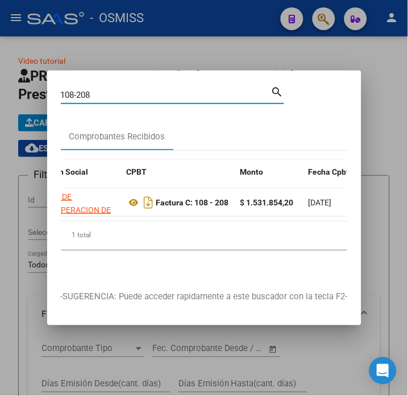
click at [162, 91] on input "108-208" at bounding box center [166, 95] width 210 height 10
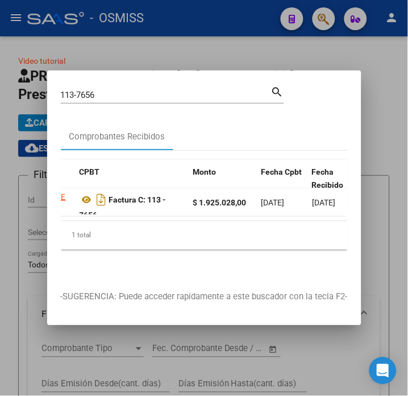
scroll to position [0, 290]
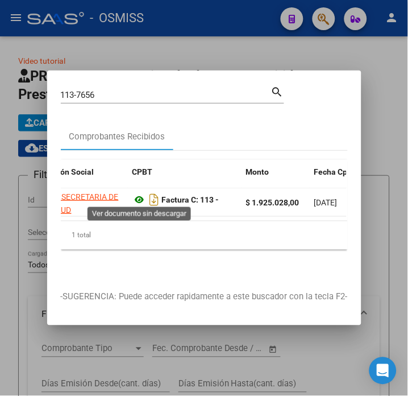
click at [137, 193] on icon at bounding box center [139, 200] width 15 height 14
click at [139, 90] on input "113-7656" at bounding box center [166, 95] width 210 height 10
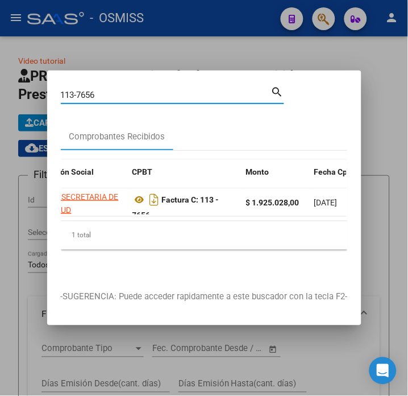
click at [139, 90] on input "113-7656" at bounding box center [166, 95] width 210 height 10
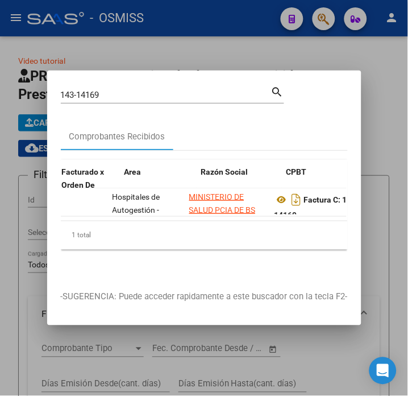
scroll to position [0, 236]
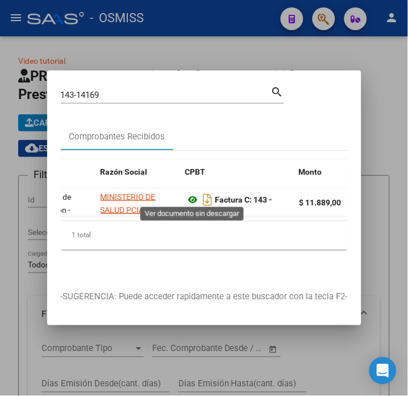
click at [192, 197] on icon at bounding box center [193, 200] width 15 height 14
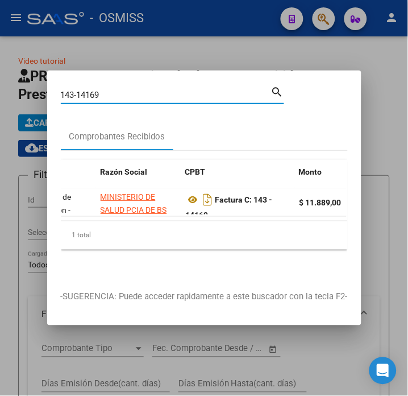
click at [131, 93] on input "143-14169" at bounding box center [166, 95] width 210 height 10
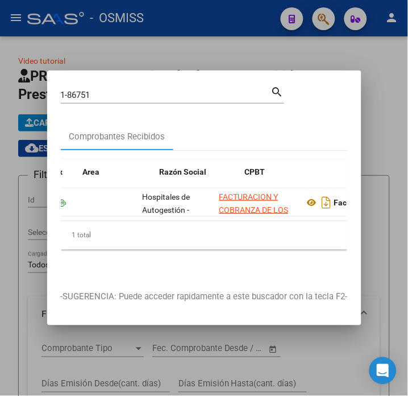
scroll to position [0, 201]
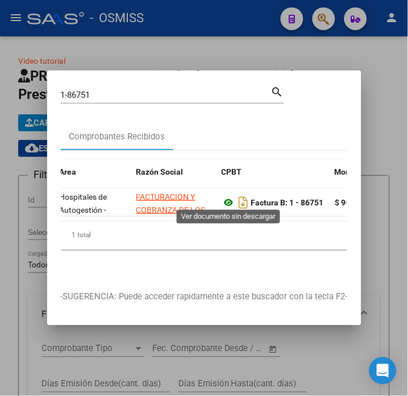
click at [225, 198] on icon at bounding box center [229, 203] width 15 height 14
click at [109, 92] on input "1-86751" at bounding box center [166, 95] width 210 height 10
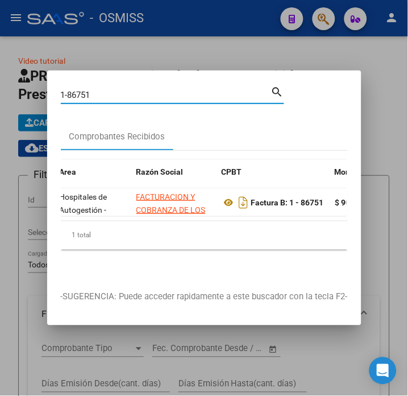
click at [109, 92] on input "1-86751" at bounding box center [166, 95] width 210 height 10
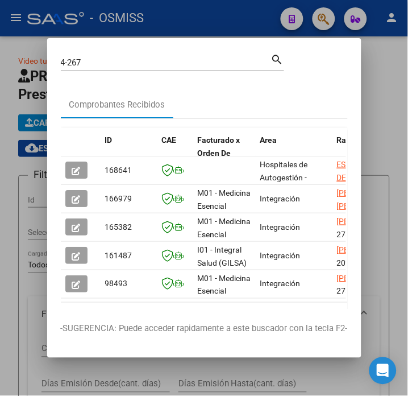
drag, startPoint x: 89, startPoint y: 309, endPoint x: 115, endPoint y: 309, distance: 25.6
click at [115, 309] on mat-dialog-container "4-267 Buscar (apellido, dni, cuil, nro traspaso, cuit, obra social) search Comp…" at bounding box center [204, 197] width 314 height 319
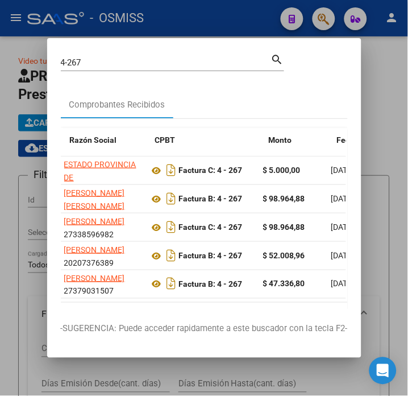
scroll to position [0, 267]
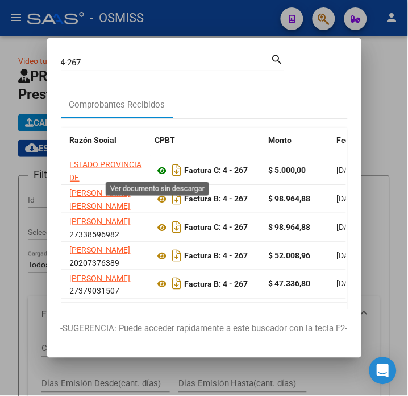
click at [158, 171] on icon at bounding box center [162, 171] width 15 height 14
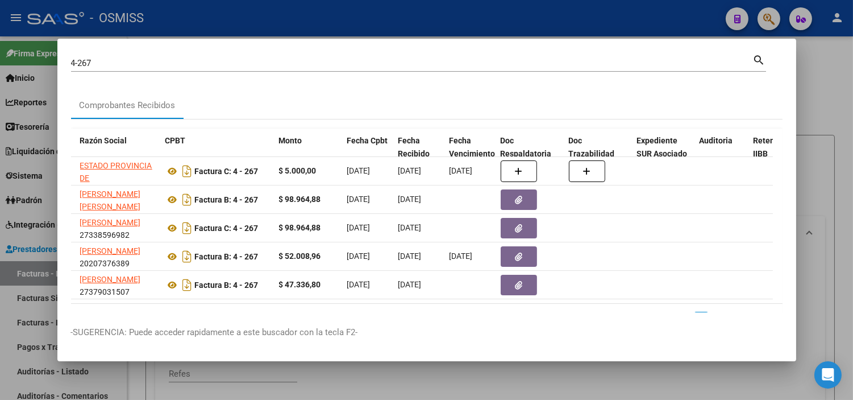
click at [531, 97] on div "Comprobantes Recibidos" at bounding box center [427, 105] width 712 height 27
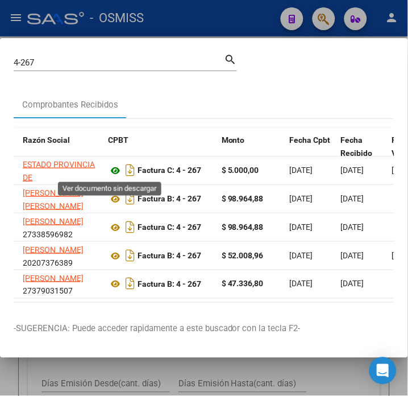
click at [114, 168] on icon at bounding box center [115, 171] width 15 height 14
click at [82, 63] on input "4-267" at bounding box center [119, 62] width 210 height 10
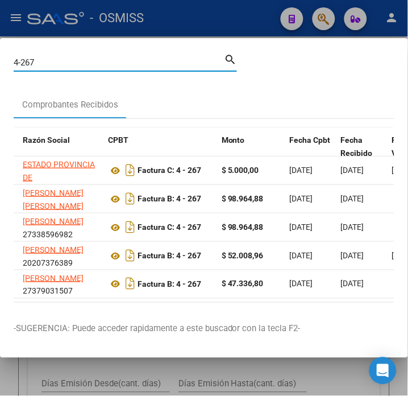
click at [82, 63] on input "4-267" at bounding box center [119, 62] width 210 height 10
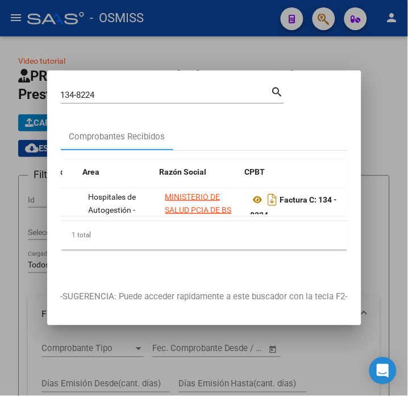
scroll to position [0, 177]
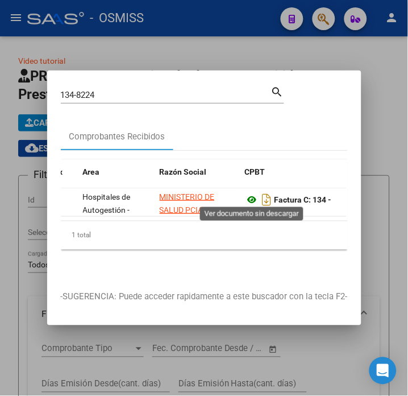
click at [246, 194] on icon at bounding box center [252, 200] width 15 height 14
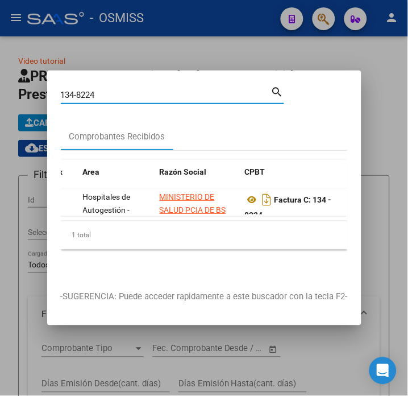
drag, startPoint x: 123, startPoint y: 92, endPoint x: 88, endPoint y: 91, distance: 35.8
click at [88, 91] on input "134-8224" at bounding box center [166, 95] width 210 height 10
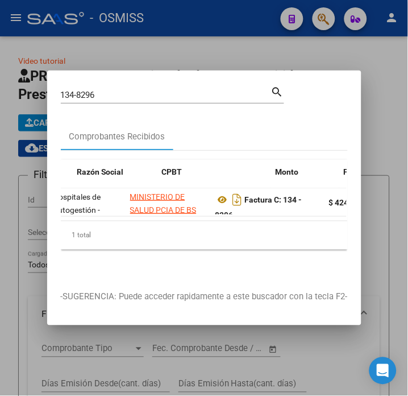
scroll to position [0, 319]
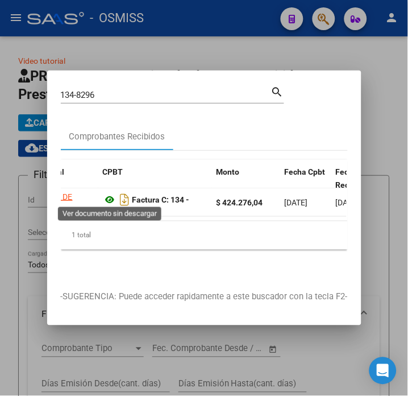
click at [105, 194] on icon at bounding box center [110, 200] width 15 height 14
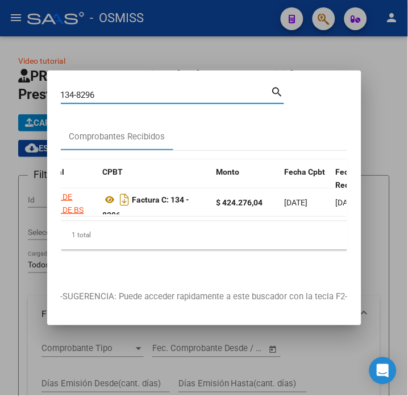
click at [129, 92] on input "134-8296" at bounding box center [166, 95] width 210 height 10
drag, startPoint x: 129, startPoint y: 92, endPoint x: 88, endPoint y: 95, distance: 41.0
click at [88, 95] on div "134-8296 Buscar (apellido, dni, [PERSON_NAME], [PERSON_NAME], cuit, obra social)" at bounding box center [166, 94] width 210 height 17
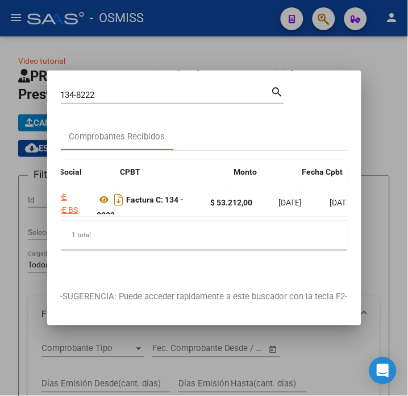
scroll to position [0, 296]
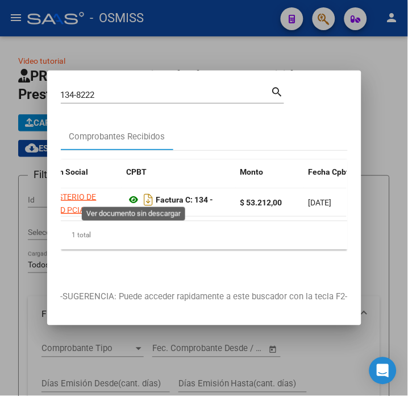
click at [134, 196] on icon at bounding box center [134, 200] width 15 height 14
click at [117, 92] on input "134-8222" at bounding box center [166, 95] width 210 height 10
click at [132, 197] on icon at bounding box center [134, 200] width 15 height 14
click at [130, 90] on input "134-8220" at bounding box center [166, 95] width 210 height 10
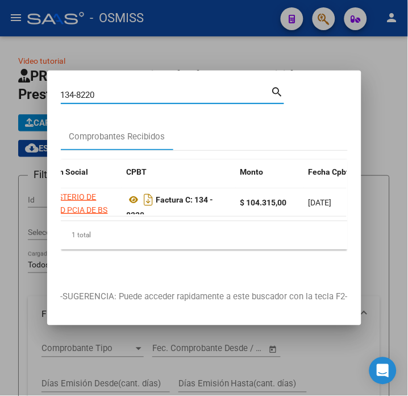
click at [130, 90] on input "134-8220" at bounding box center [166, 95] width 210 height 10
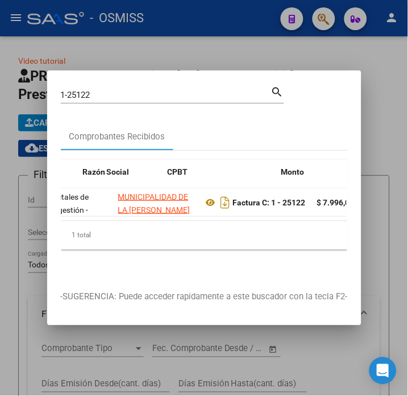
scroll to position [0, 254]
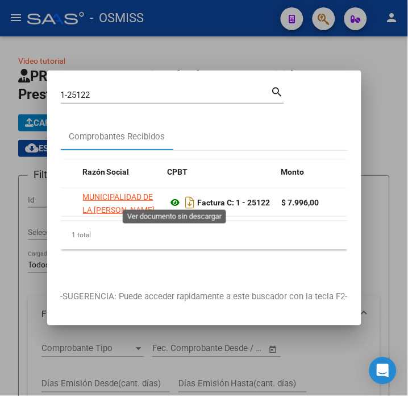
click at [174, 196] on icon at bounding box center [175, 203] width 15 height 14
click at [129, 86] on div "1-25122 Buscar (apellido, dni, [PERSON_NAME], nro traspaso, cuit, obra social)" at bounding box center [166, 94] width 210 height 17
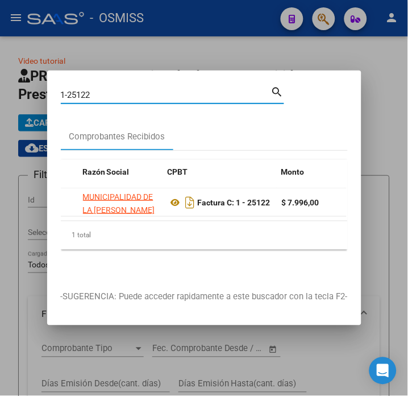
click at [127, 90] on input "1-25122" at bounding box center [166, 95] width 210 height 10
paste input "271"
type input "1-25271"
